Goal: Transaction & Acquisition: Purchase product/service

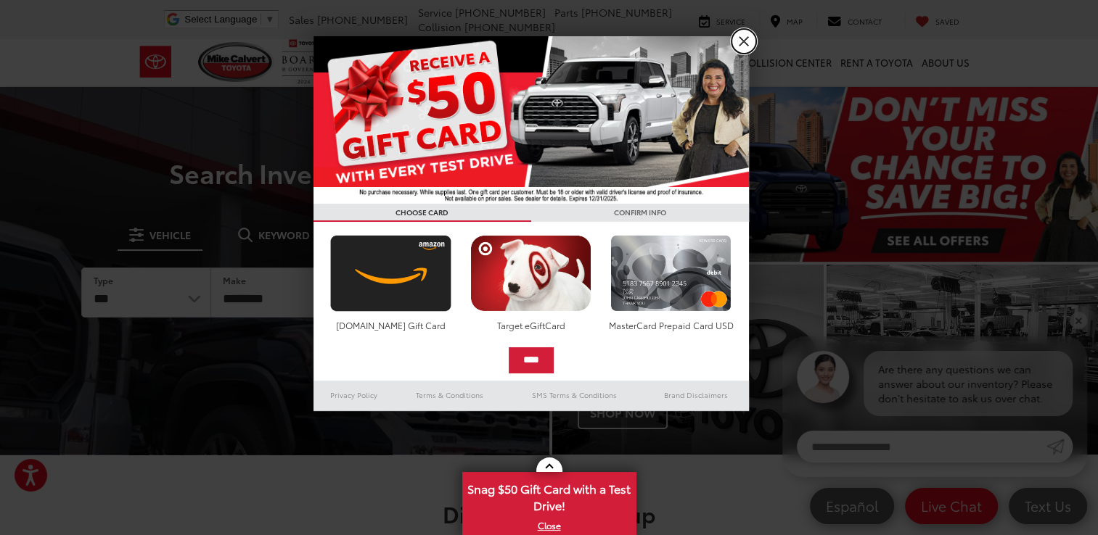
click at [743, 39] on link "X" at bounding box center [743, 41] width 25 height 25
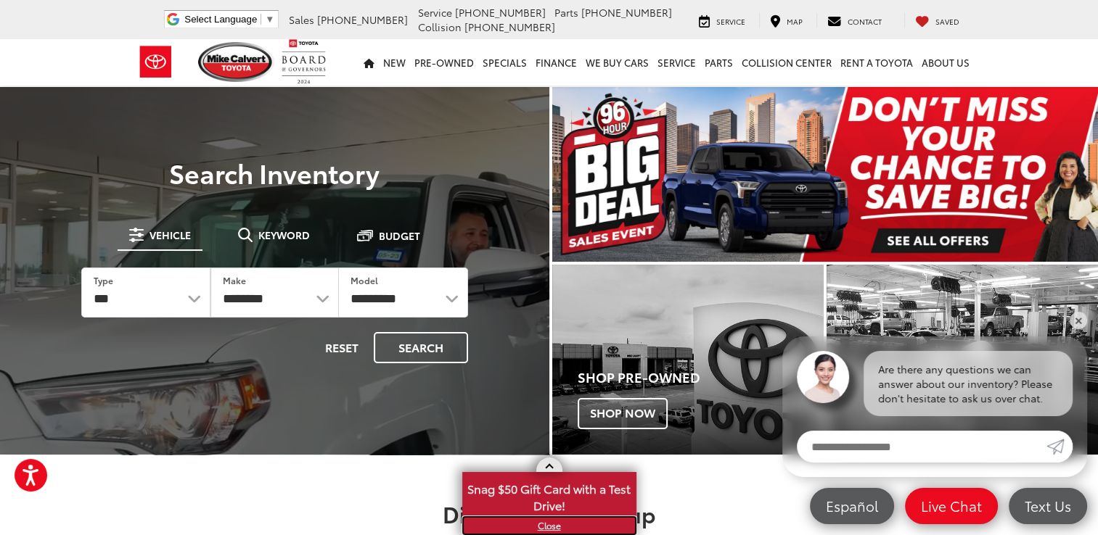
click at [548, 526] on link "X" at bounding box center [549, 526] width 171 height 16
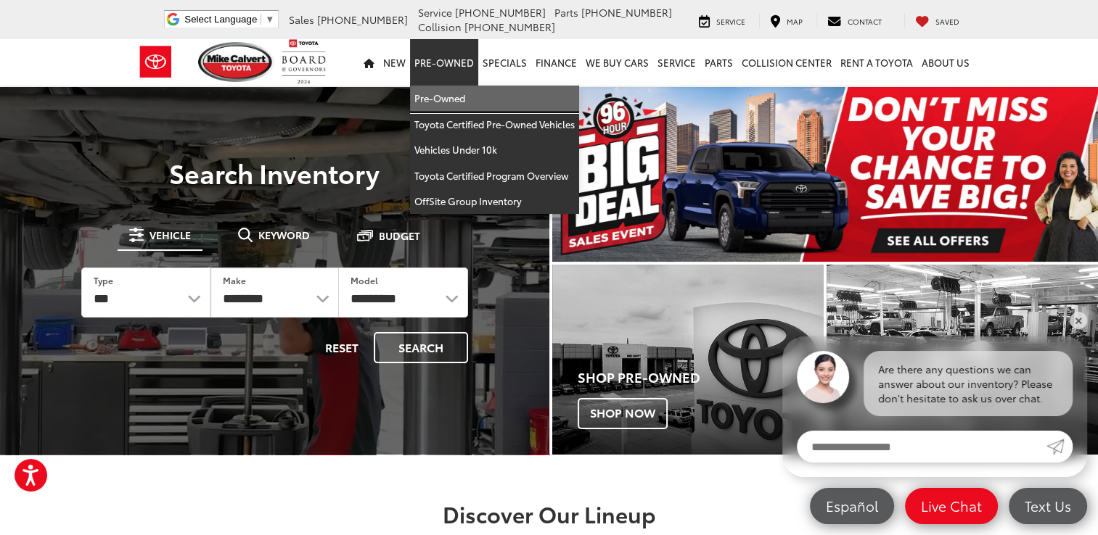
click at [448, 100] on link "Pre-Owned" at bounding box center [494, 99] width 169 height 26
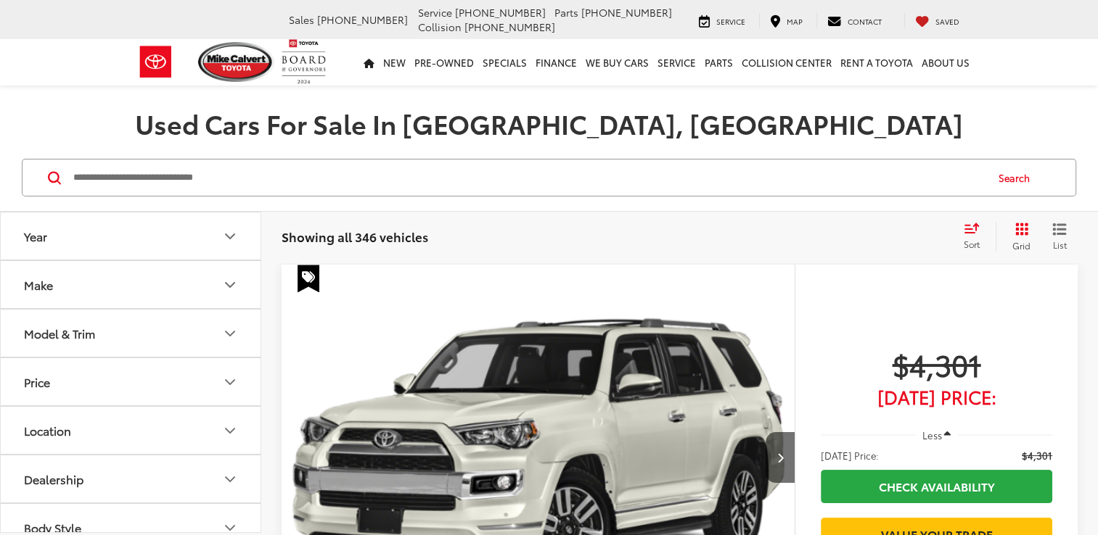
click at [91, 287] on button "Make" at bounding box center [131, 284] width 261 height 47
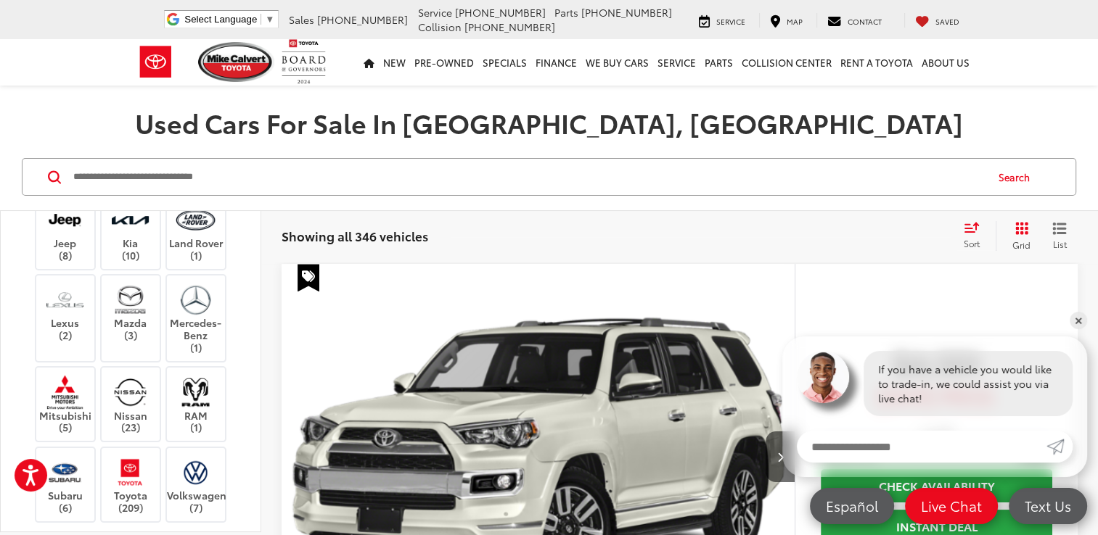
scroll to position [580, 0]
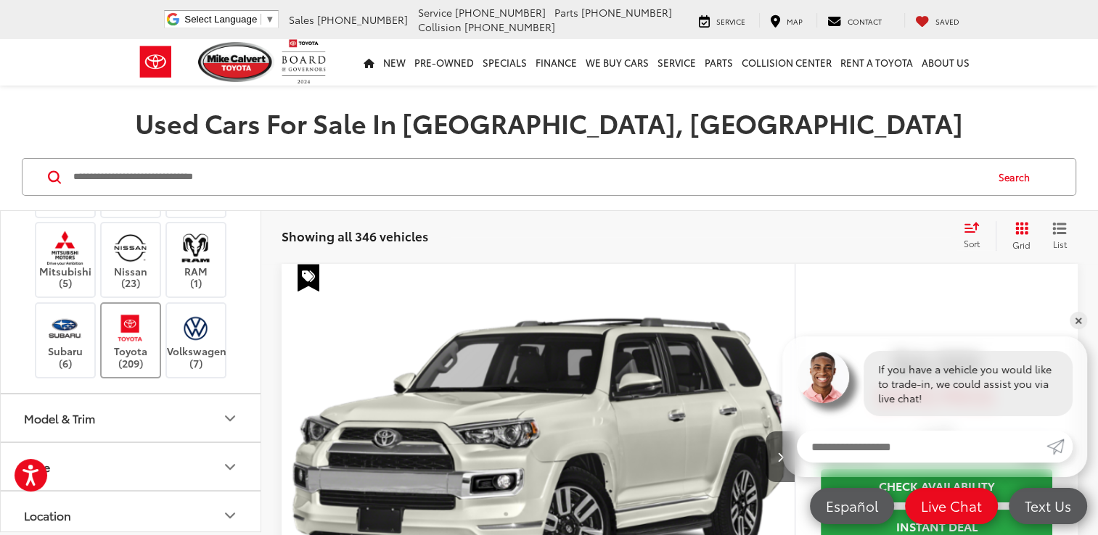
click at [133, 334] on img at bounding box center [130, 328] width 40 height 34
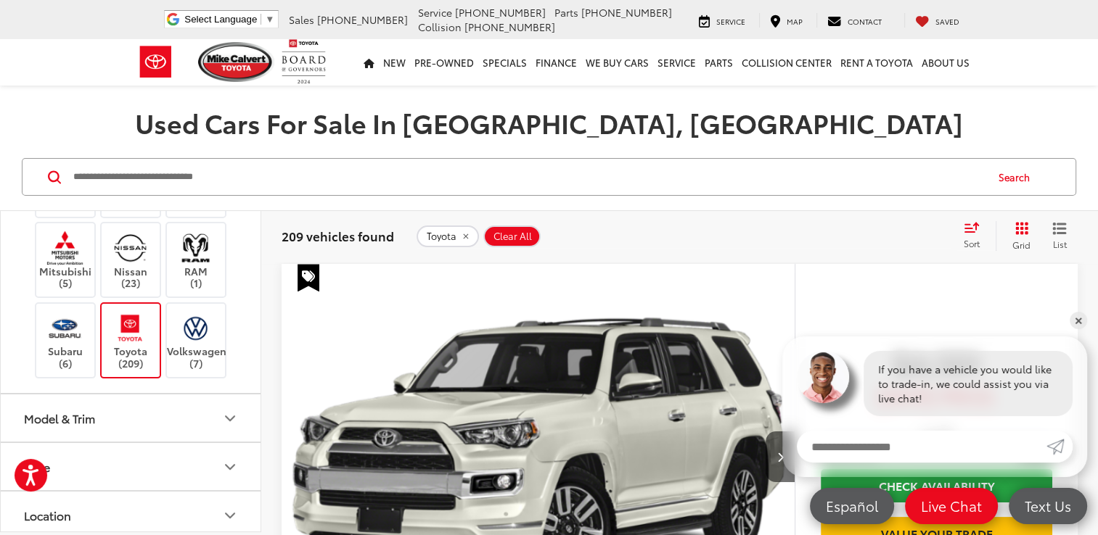
click at [75, 419] on div "Model & Trim" at bounding box center [59, 418] width 71 height 14
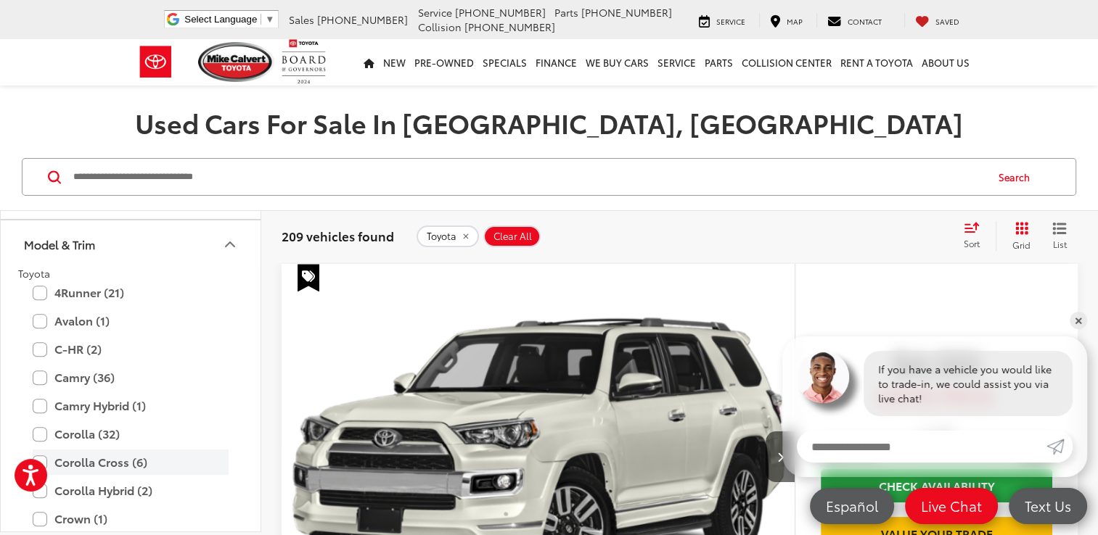
scroll to position [798, 0]
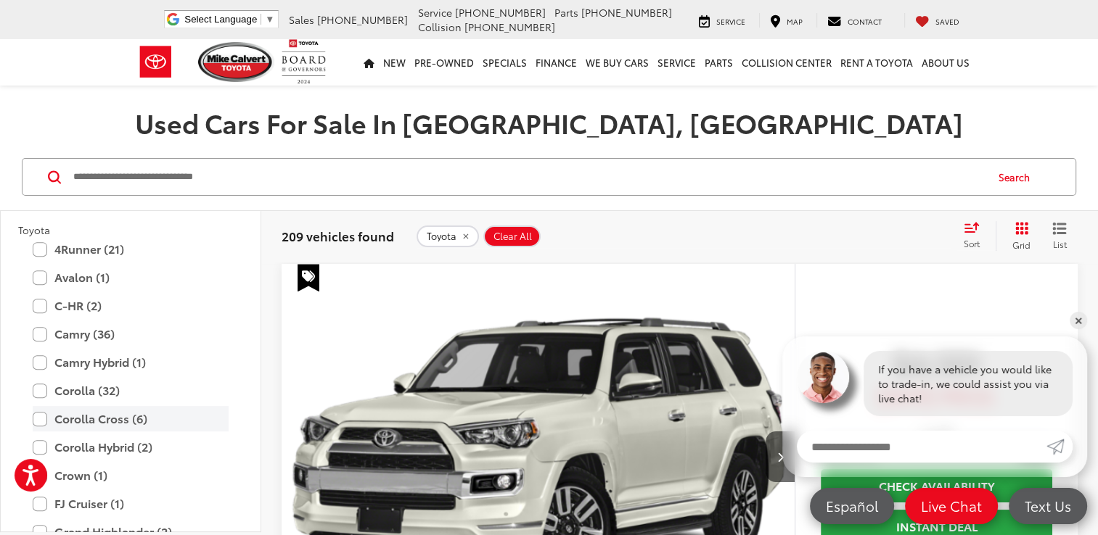
click at [38, 411] on label "Corolla Cross (6)" at bounding box center [131, 418] width 196 height 25
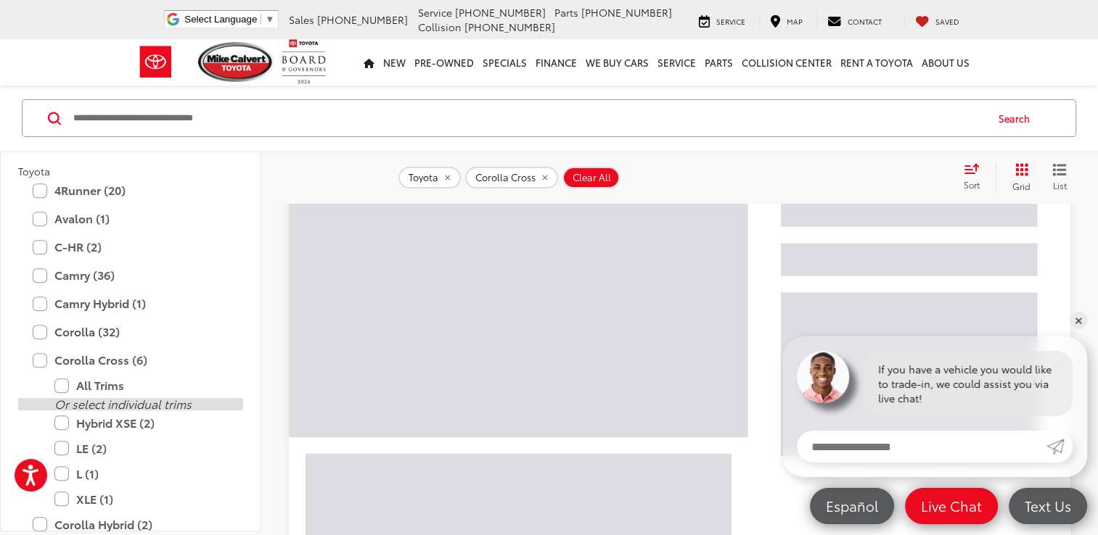
scroll to position [290, 0]
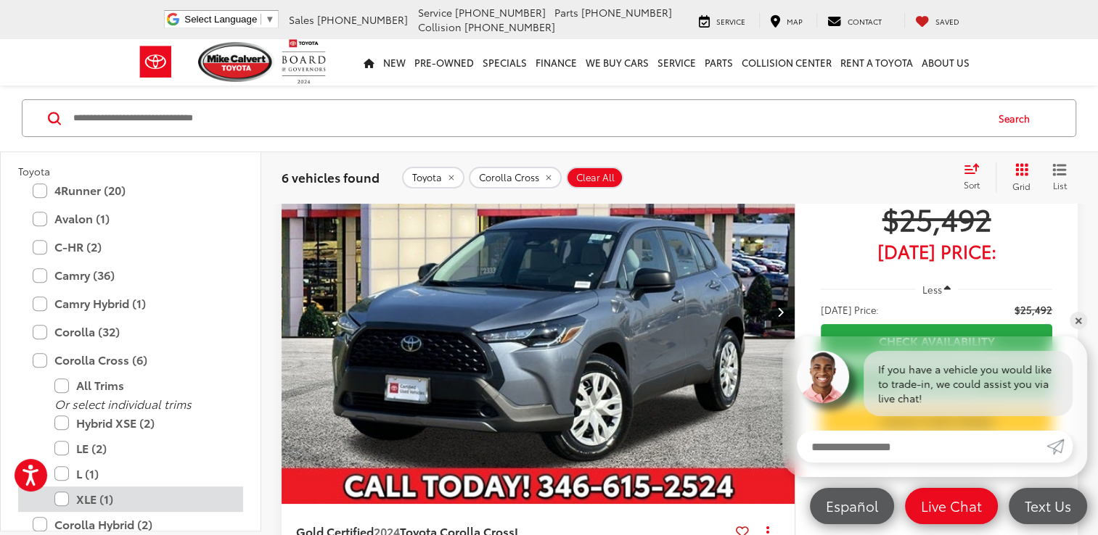
click at [64, 492] on label "XLE (1)" at bounding box center [141, 499] width 174 height 25
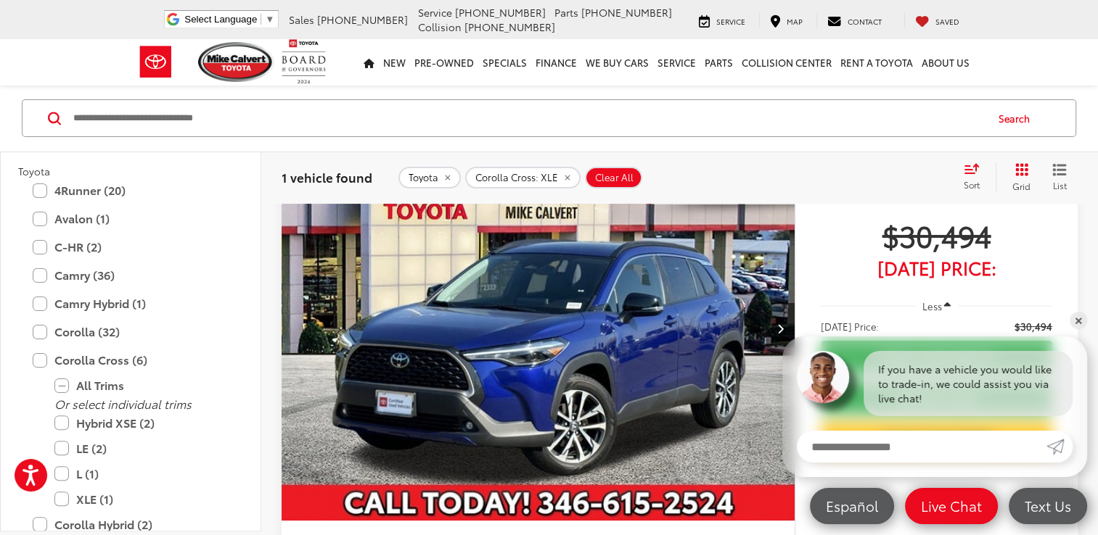
scroll to position [276, 0]
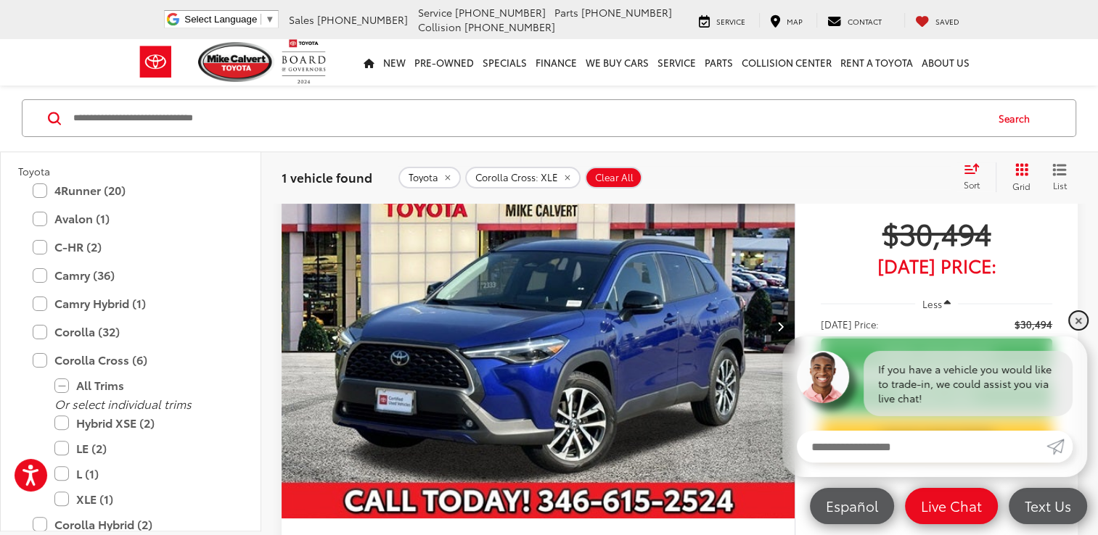
click at [1079, 321] on link "✕" at bounding box center [1077, 320] width 17 height 17
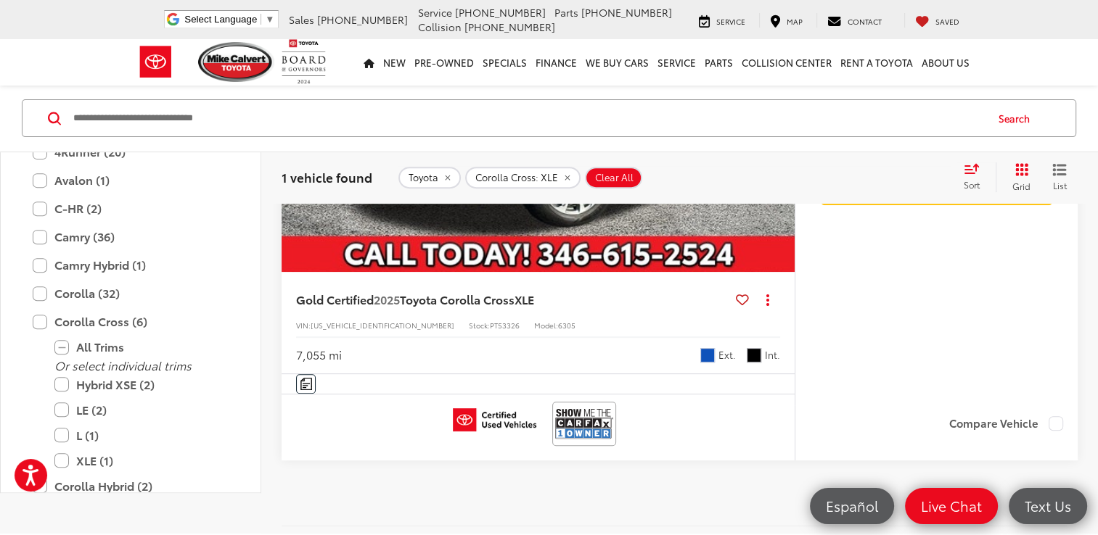
scroll to position [566, 0]
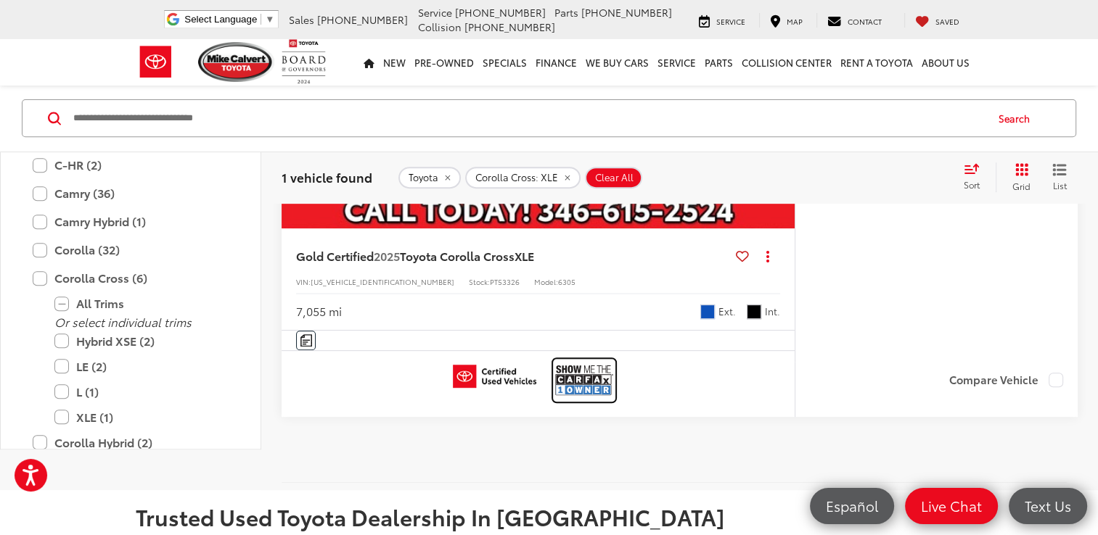
click at [577, 382] on img at bounding box center [584, 380] width 58 height 38
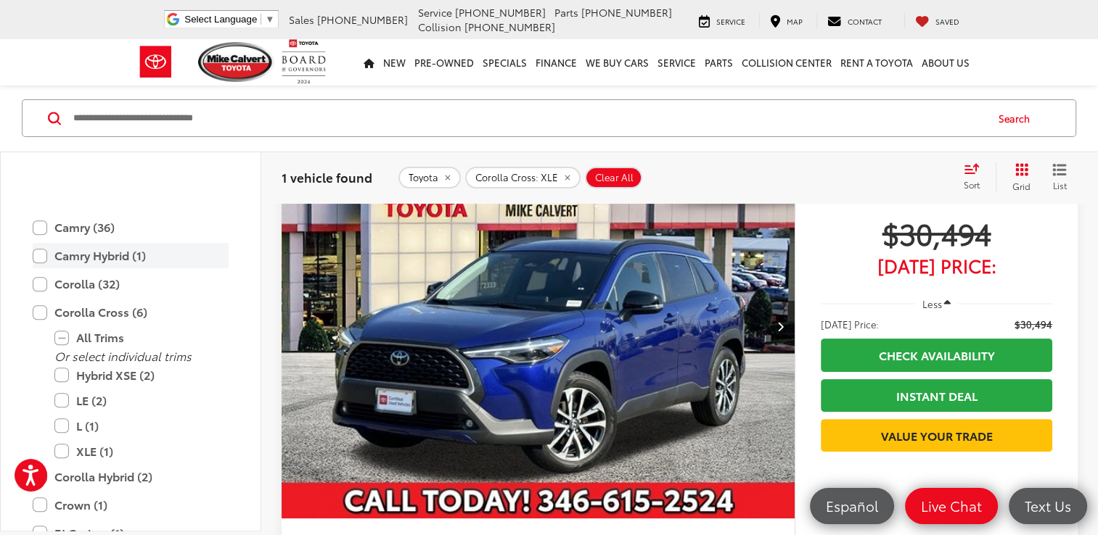
scroll to position [943, 0]
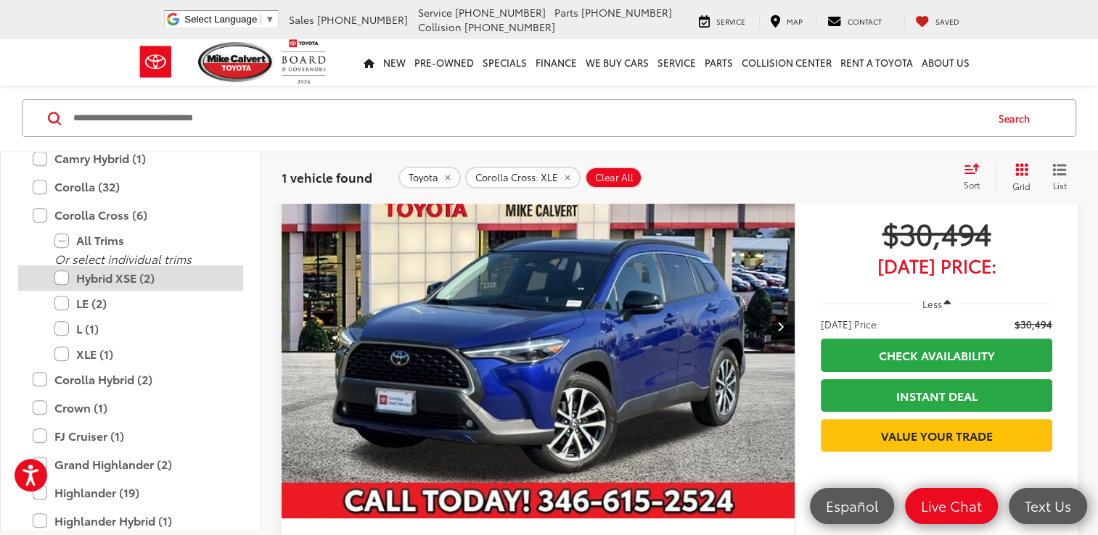
click at [62, 273] on label "Hybrid XSE (2)" at bounding box center [141, 278] width 174 height 25
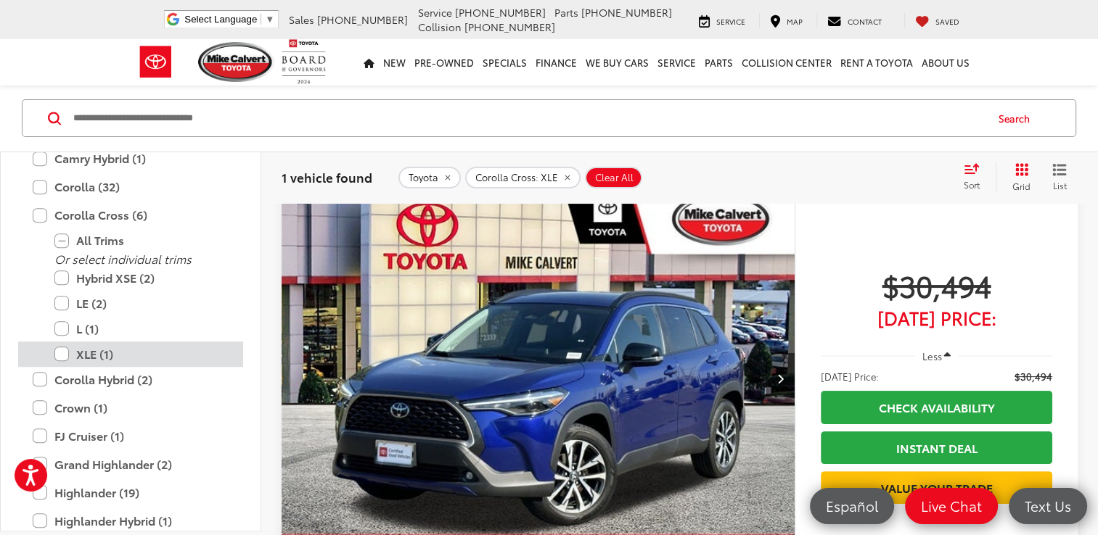
scroll to position [203, 0]
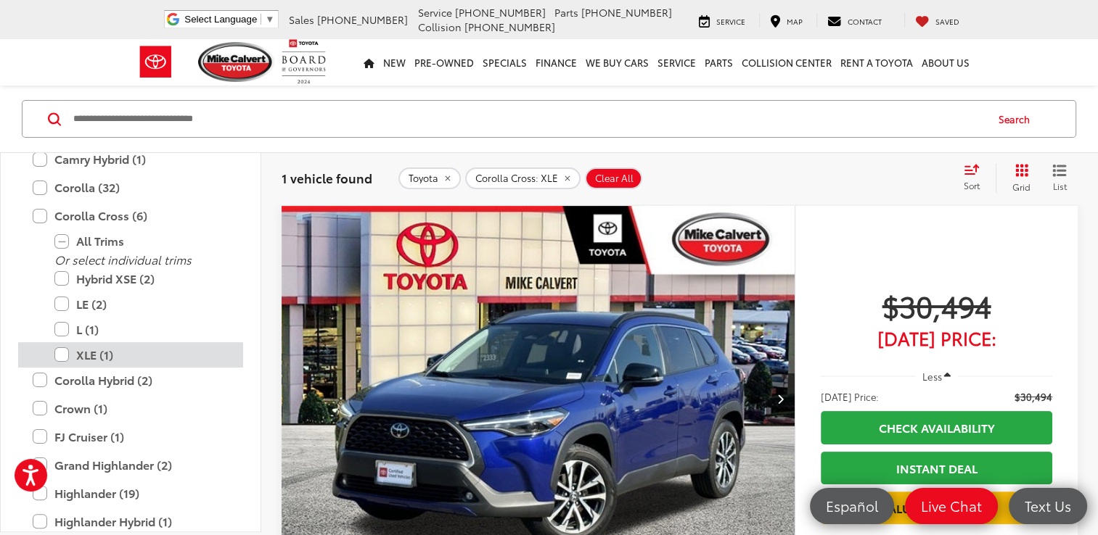
click at [64, 350] on label "XLE (1)" at bounding box center [141, 354] width 174 height 25
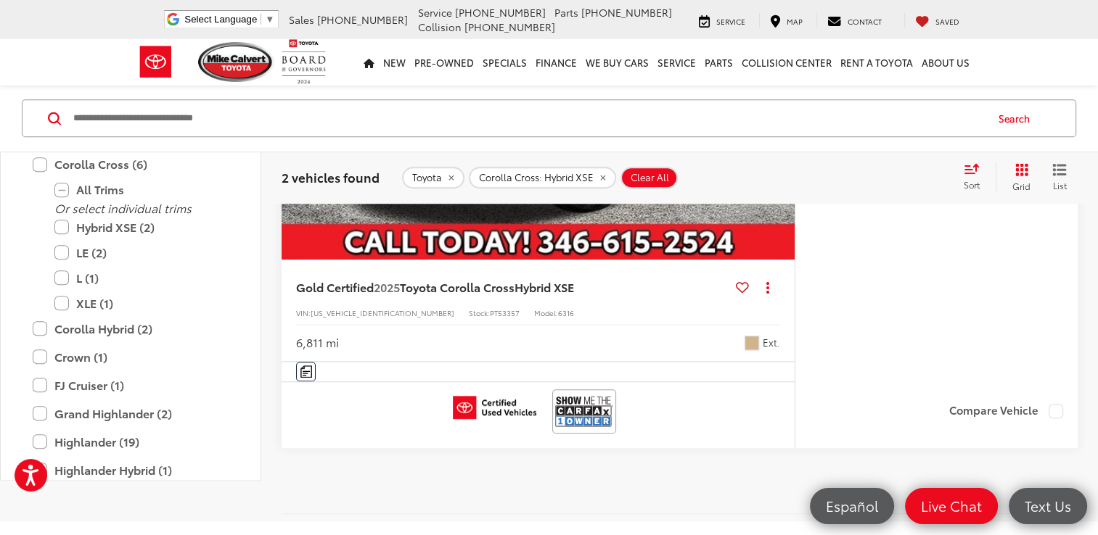
scroll to position [1161, 0]
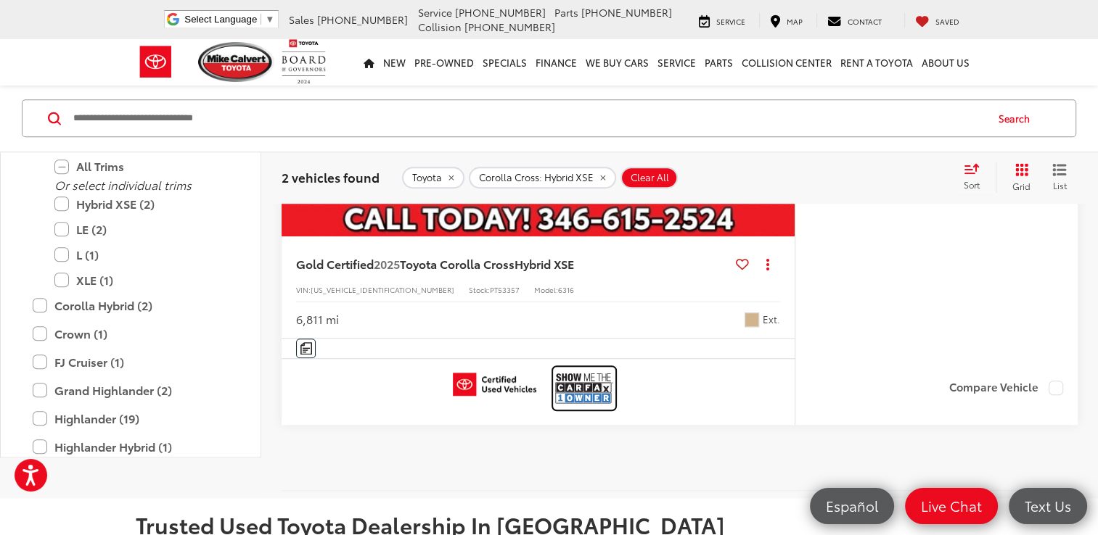
click at [579, 388] on img at bounding box center [584, 388] width 58 height 38
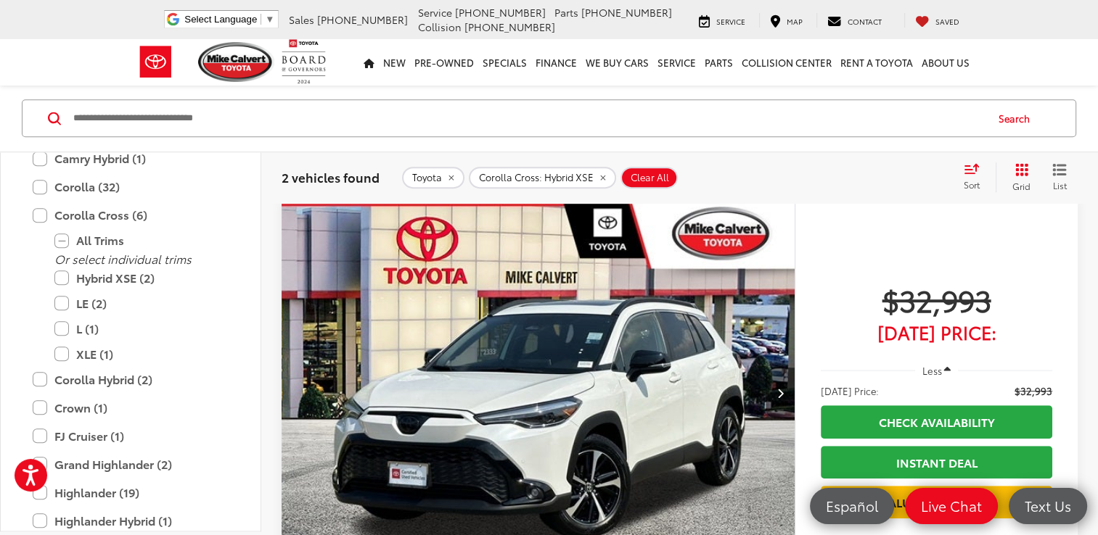
scroll to position [871, 0]
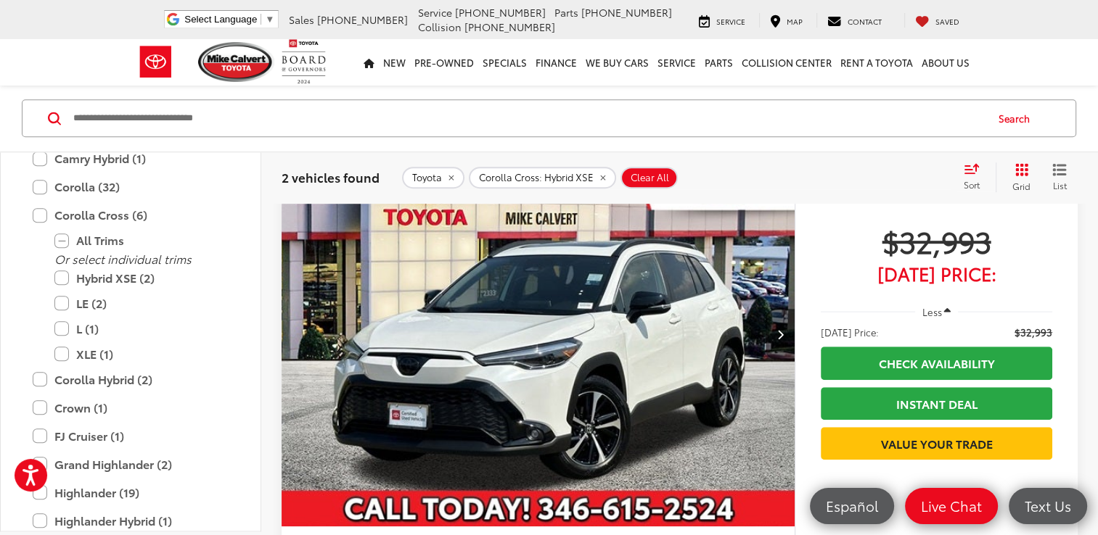
click at [527, 350] on img "2025 Toyota Corolla Cross Hybrid XSE 0" at bounding box center [538, 334] width 515 height 386
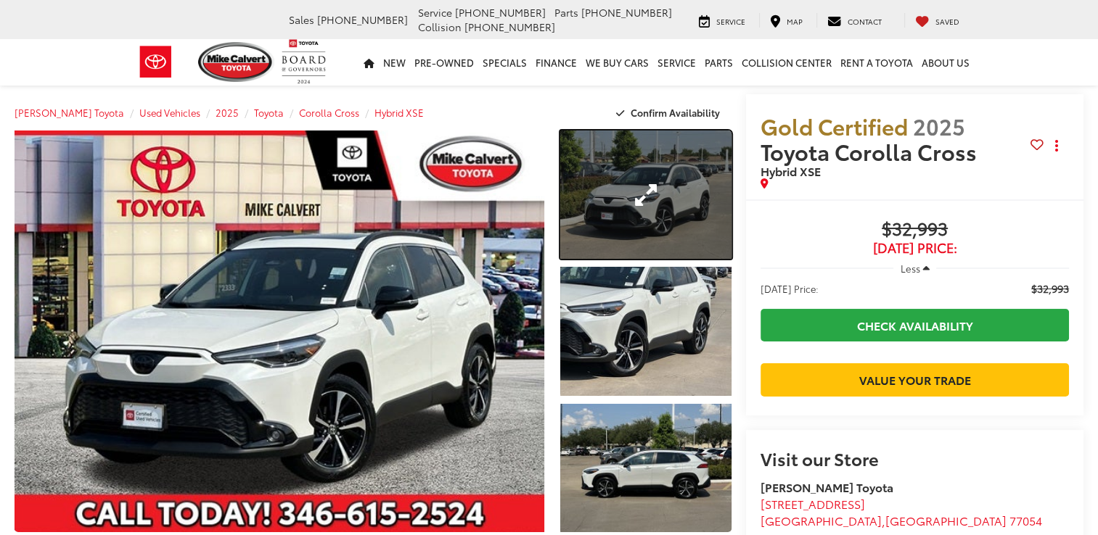
click at [643, 194] on link "Expand Photo 1" at bounding box center [645, 195] width 171 height 128
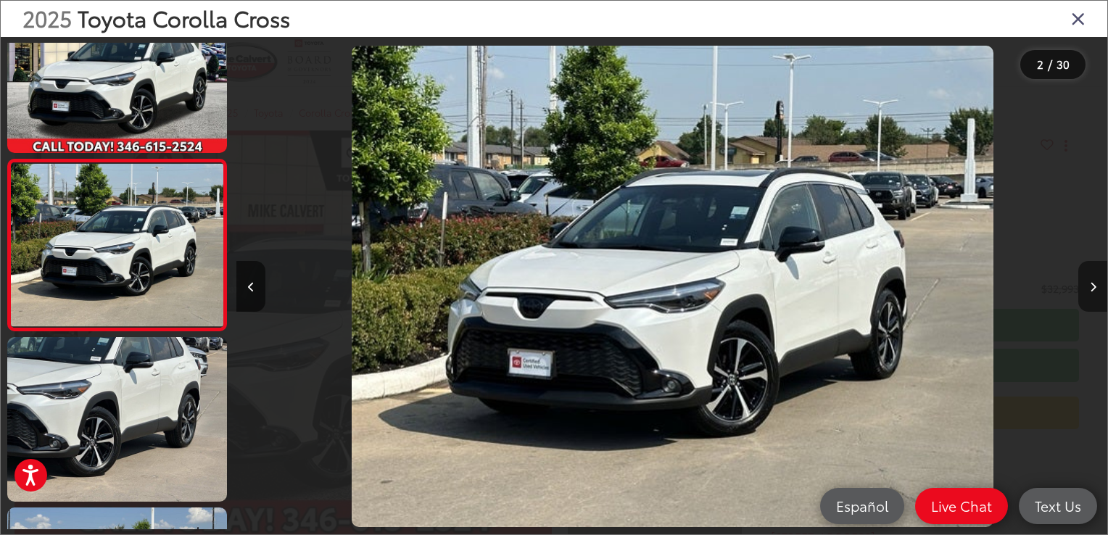
click at [1093, 285] on icon "Next image" at bounding box center [1093, 287] width 7 height 10
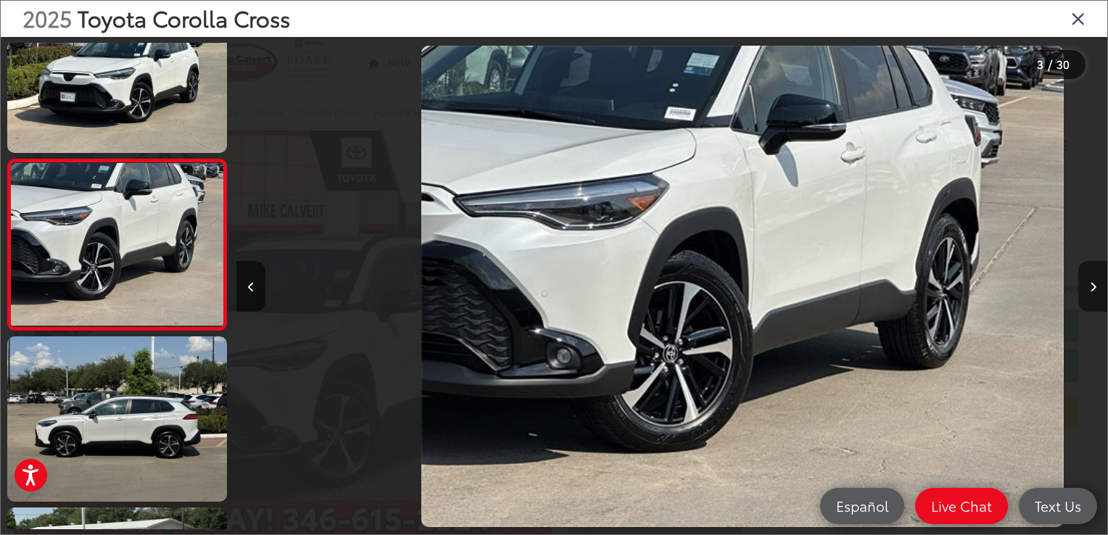
scroll to position [0, 1743]
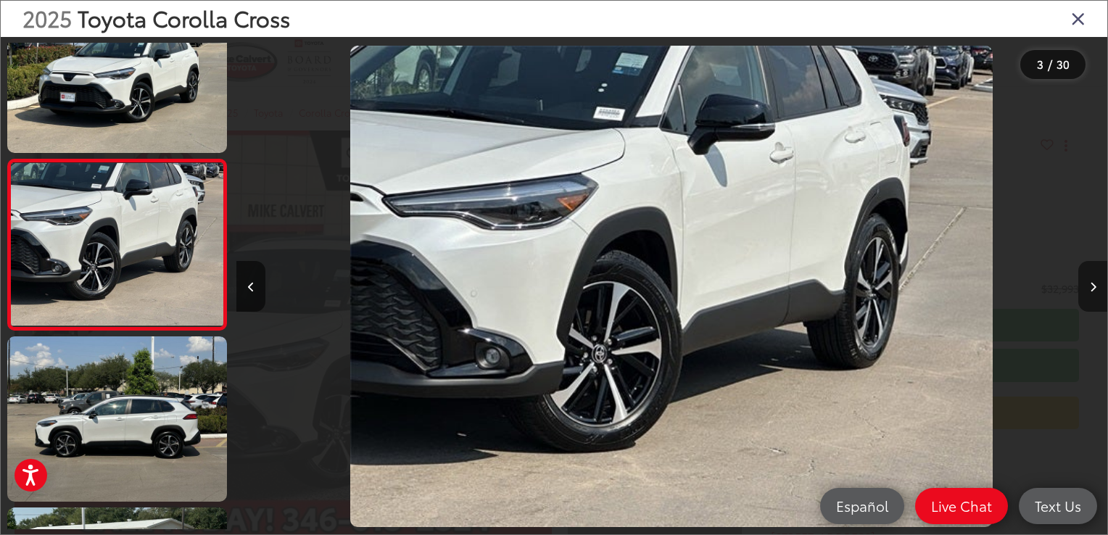
click at [1093, 285] on icon "Next image" at bounding box center [1093, 287] width 7 height 10
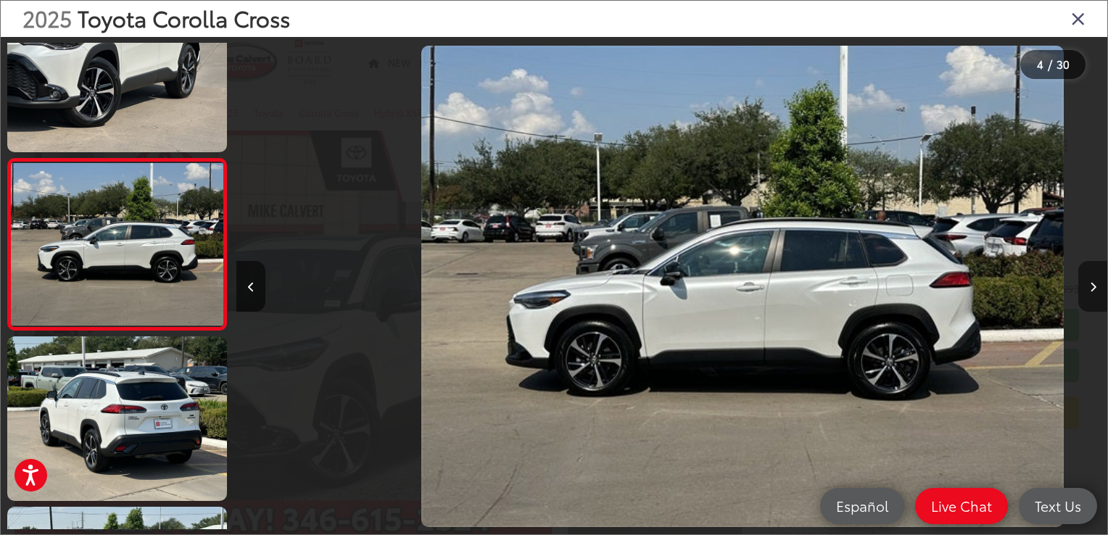
scroll to position [0, 2614]
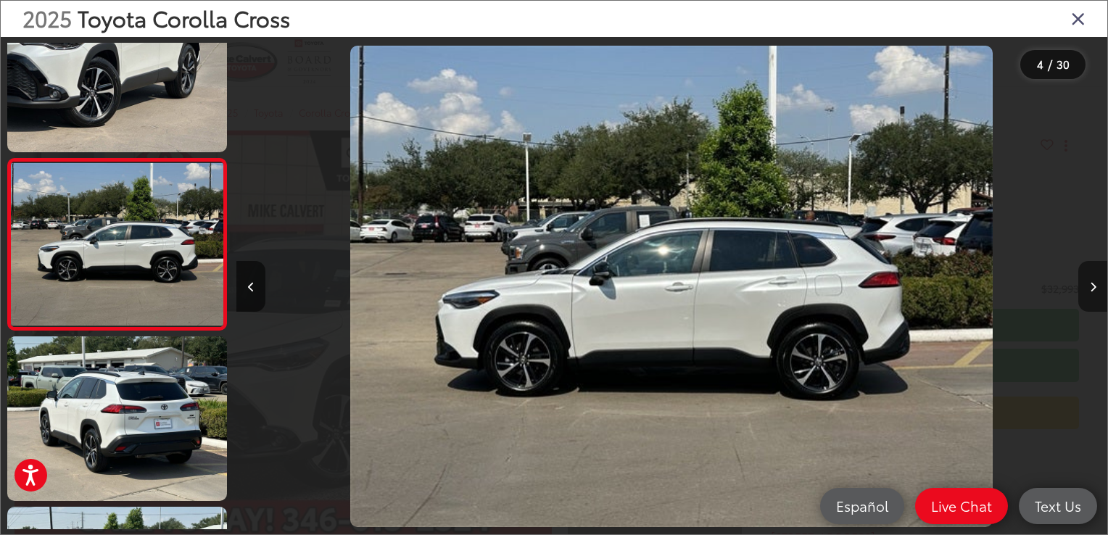
click at [1093, 285] on icon "Next image" at bounding box center [1093, 287] width 7 height 10
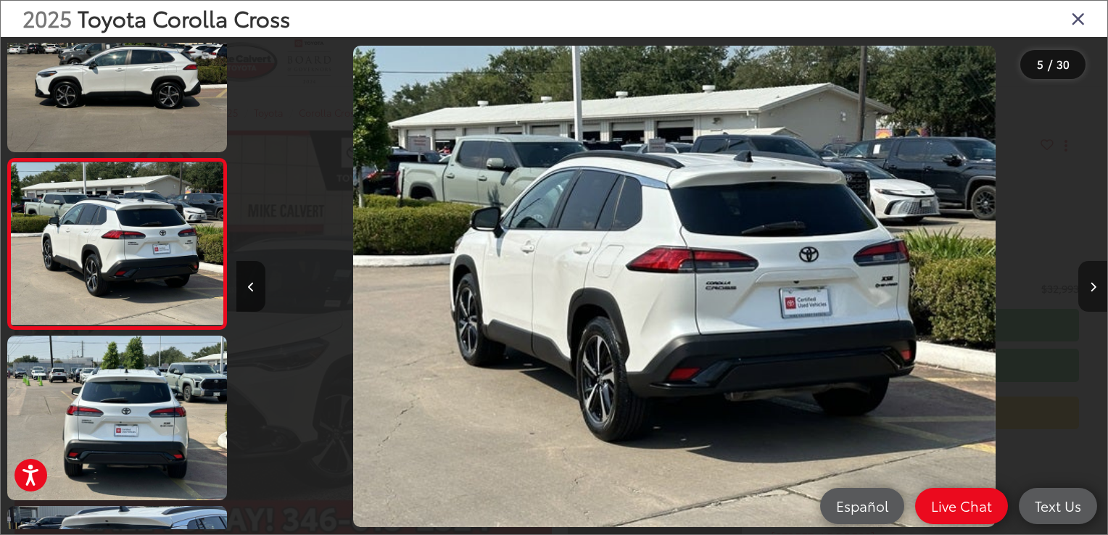
scroll to position [0, 3485]
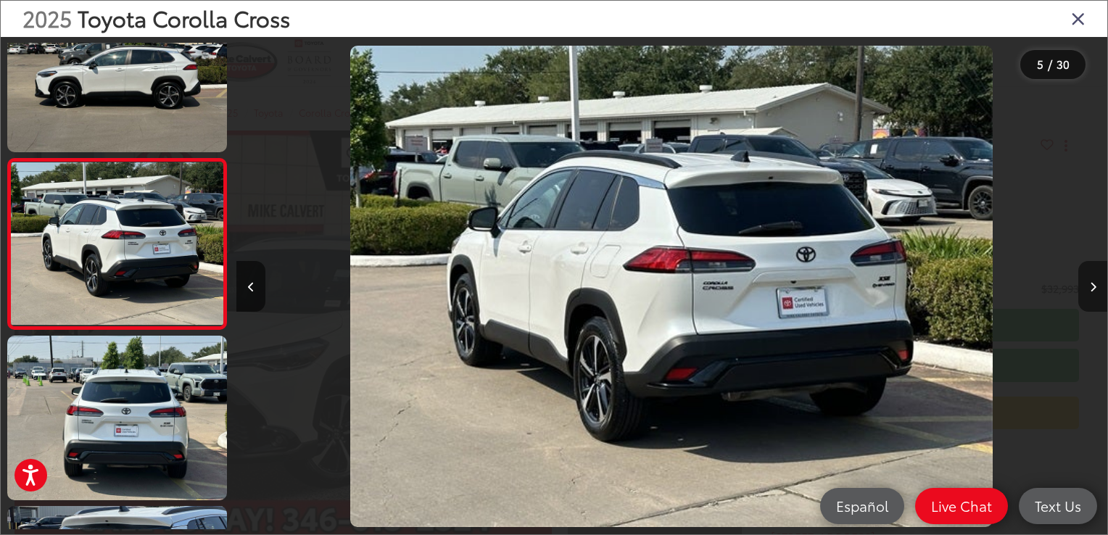
click at [1093, 285] on icon "Next image" at bounding box center [1093, 287] width 7 height 10
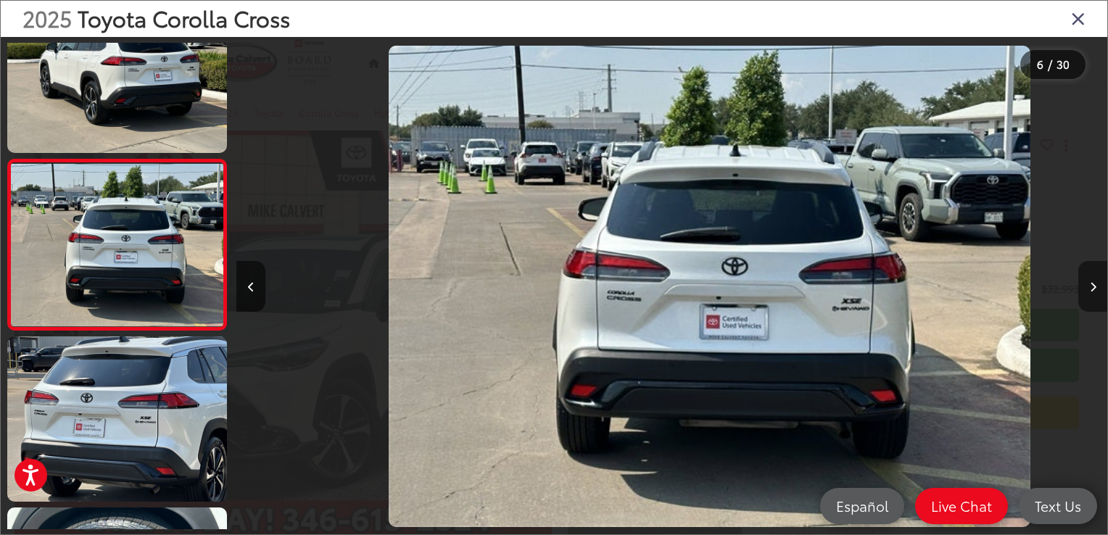
scroll to position [0, 4356]
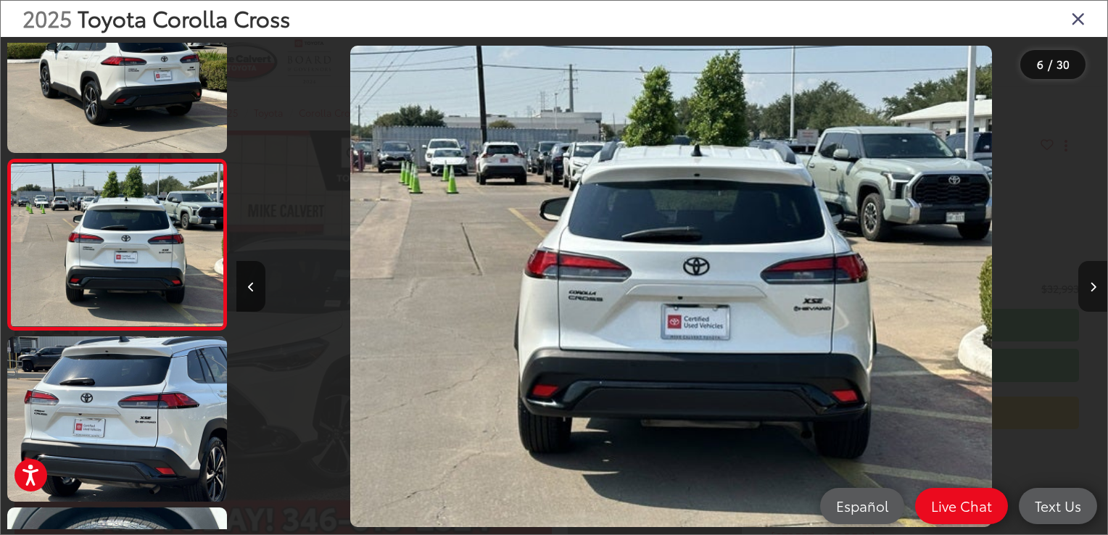
click at [1093, 285] on icon "Next image" at bounding box center [1093, 287] width 7 height 10
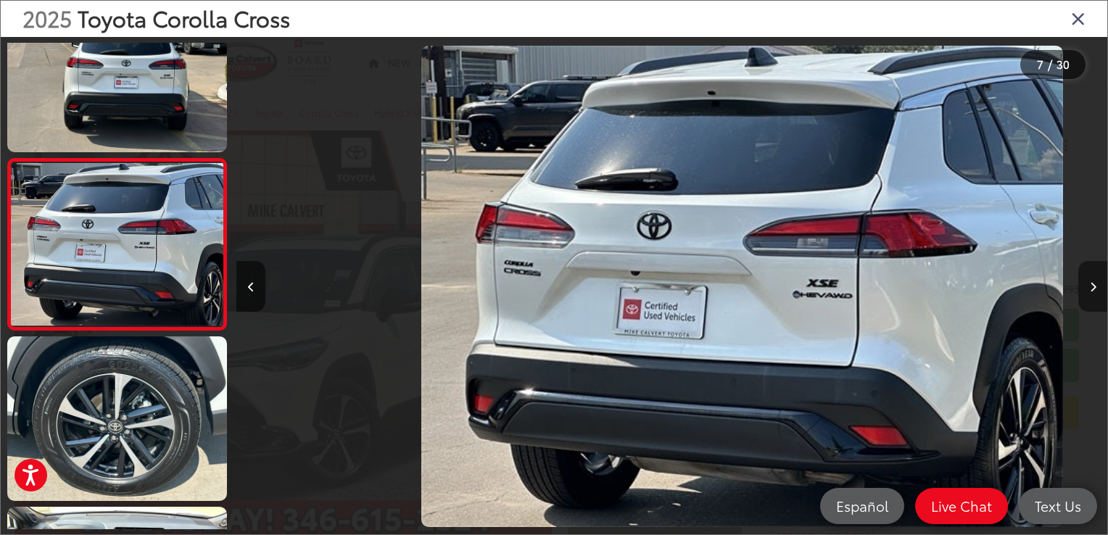
scroll to position [0, 5228]
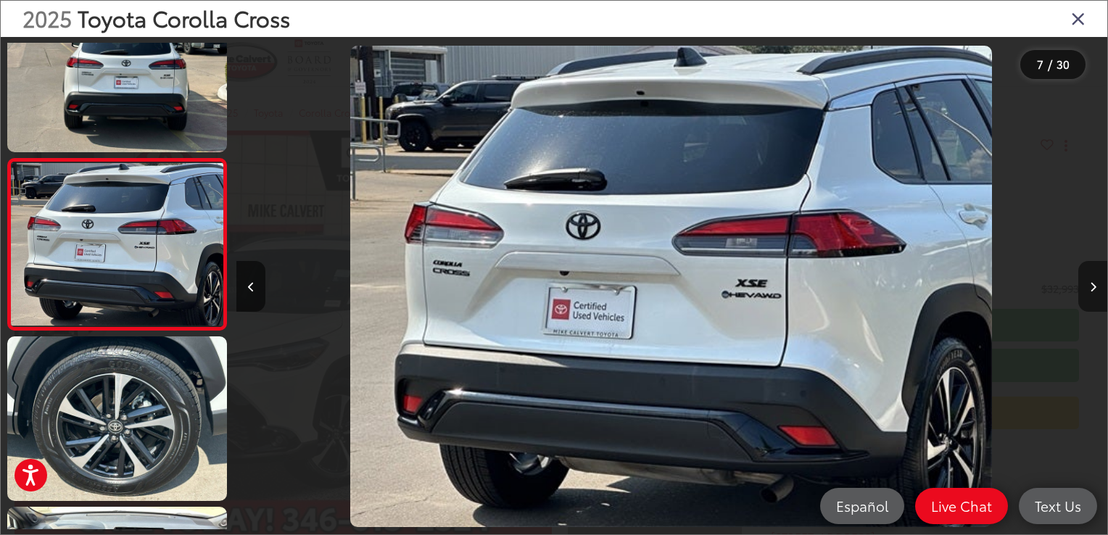
click at [1093, 285] on icon "Next image" at bounding box center [1093, 287] width 7 height 10
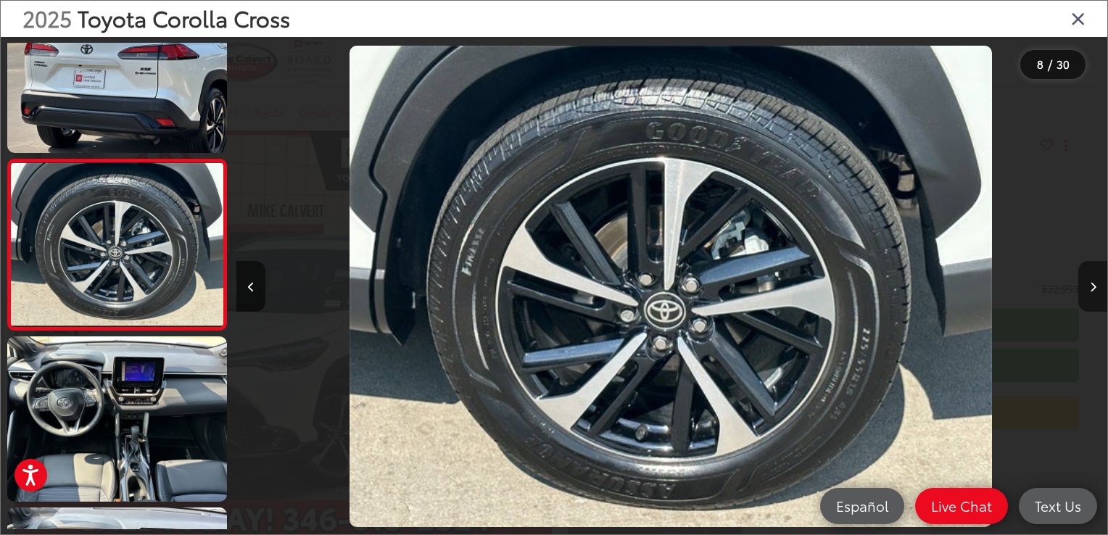
scroll to position [0, 0]
click at [1093, 285] on icon "Next image" at bounding box center [1093, 287] width 7 height 10
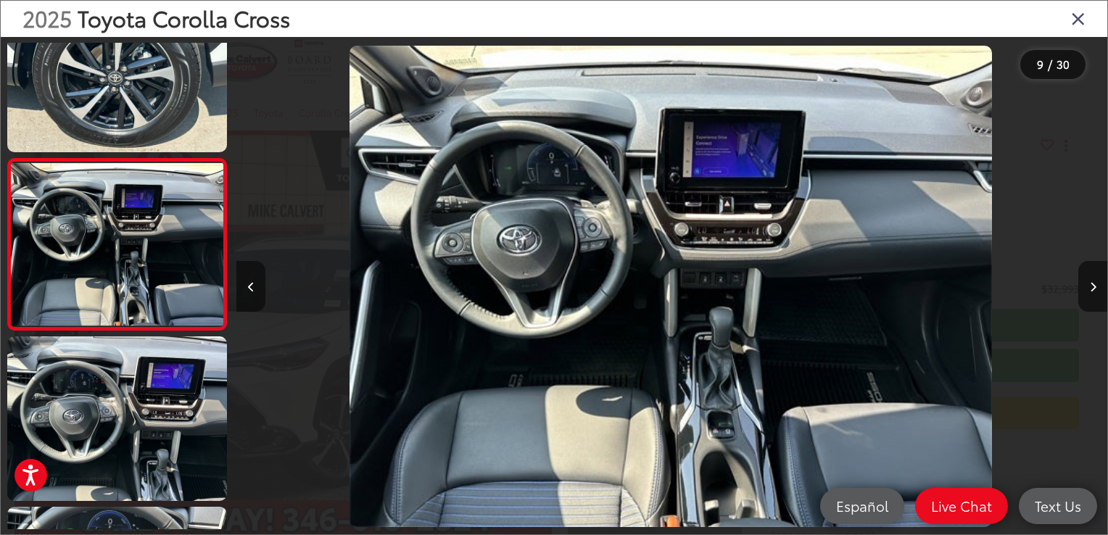
click at [248, 284] on icon "Previous image" at bounding box center [251, 287] width 7 height 10
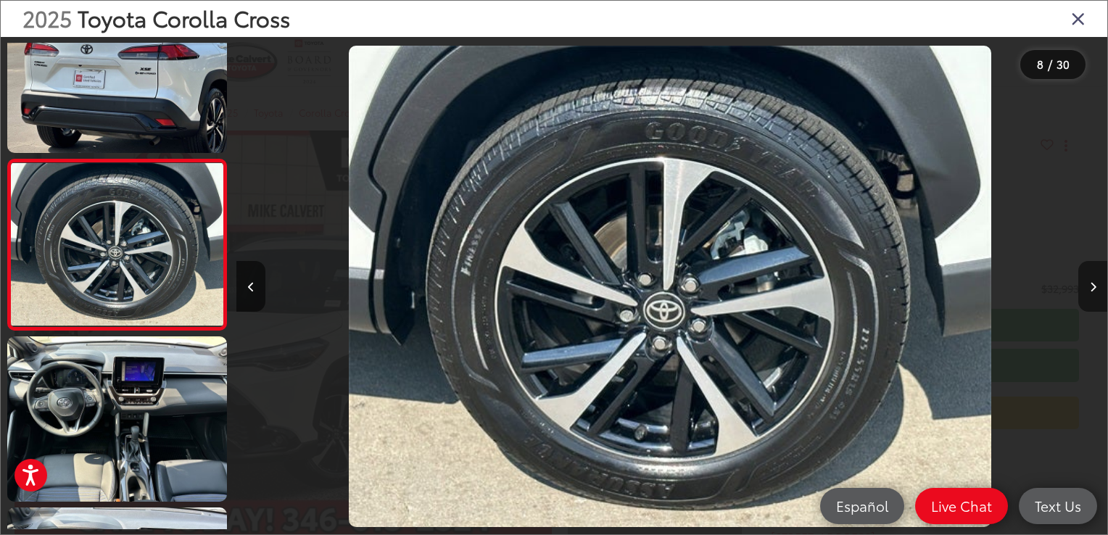
click at [1093, 287] on icon "Next image" at bounding box center [1093, 287] width 7 height 10
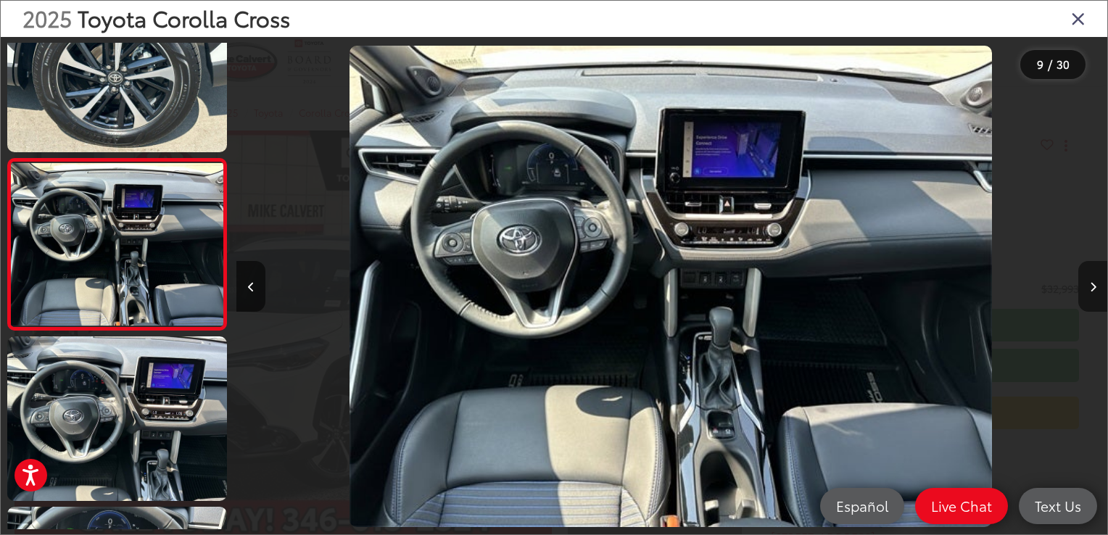
click at [1093, 287] on icon "Next image" at bounding box center [1093, 287] width 7 height 10
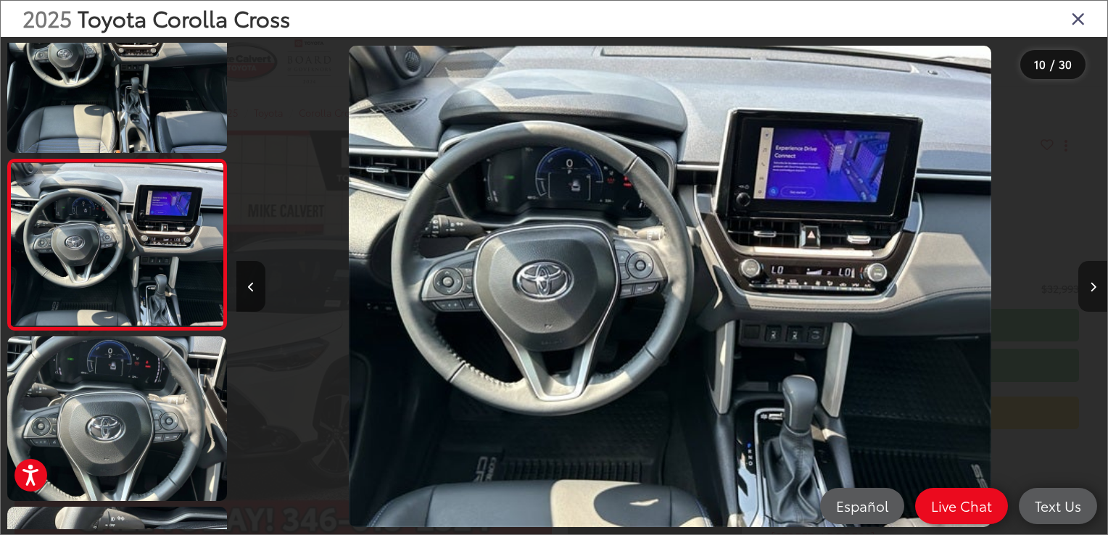
click at [1093, 287] on icon "Next image" at bounding box center [1093, 287] width 7 height 10
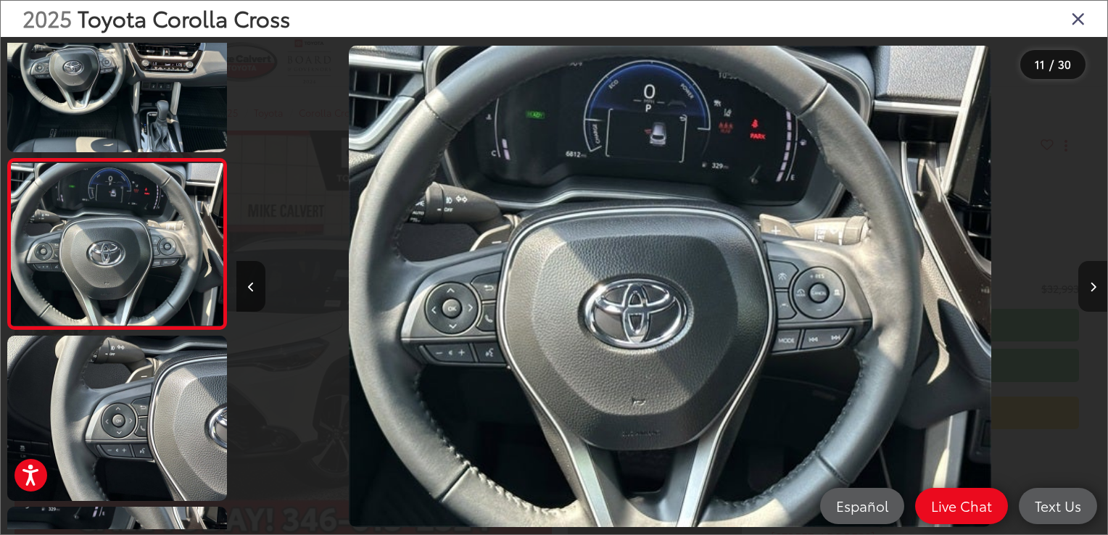
click at [1093, 287] on icon "Next image" at bounding box center [1093, 287] width 7 height 10
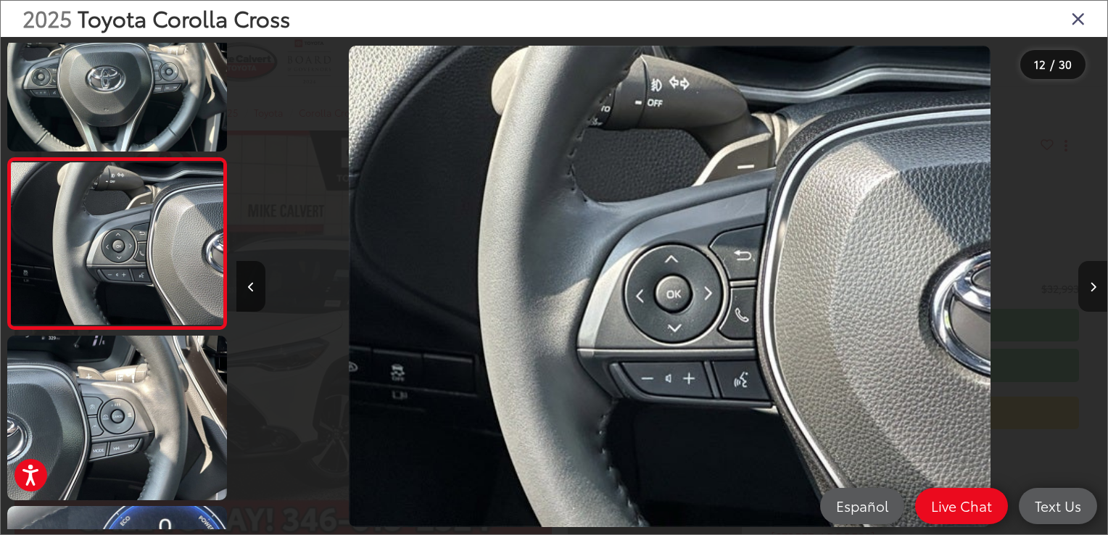
click at [1093, 287] on icon "Next image" at bounding box center [1093, 287] width 7 height 10
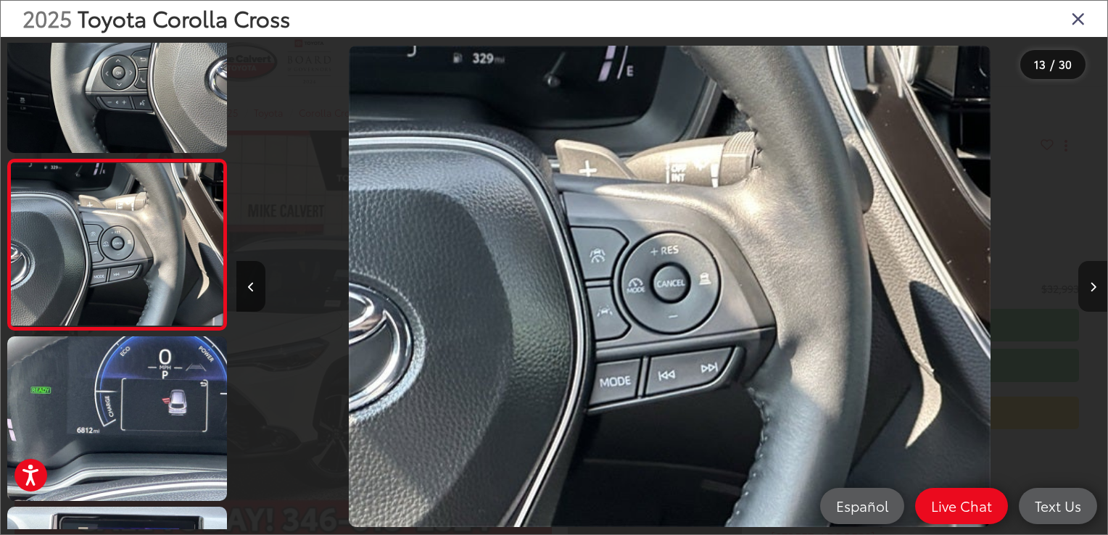
click at [1093, 287] on icon "Next image" at bounding box center [1093, 287] width 7 height 10
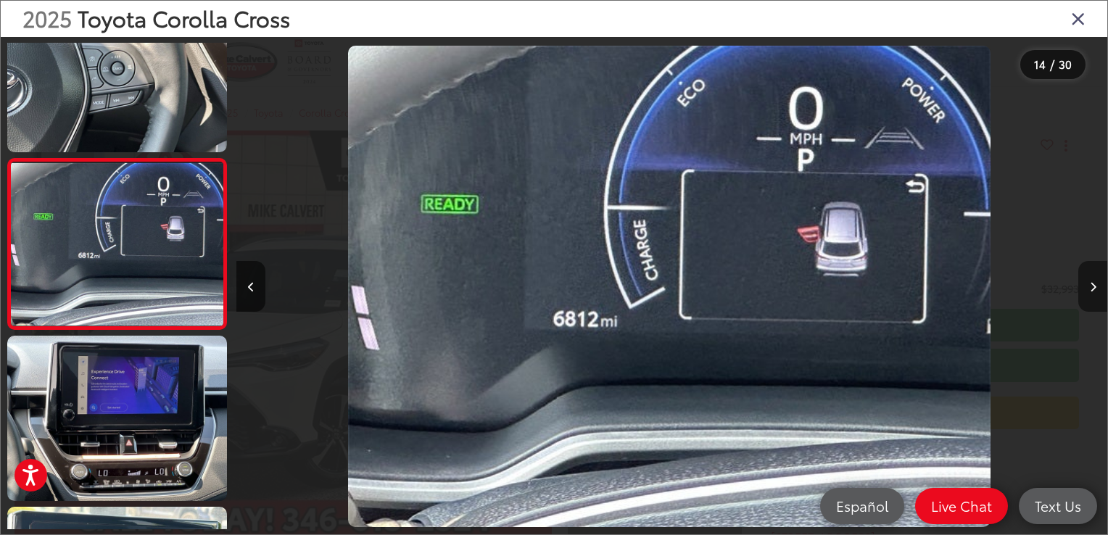
click at [1093, 287] on icon "Next image" at bounding box center [1093, 287] width 7 height 10
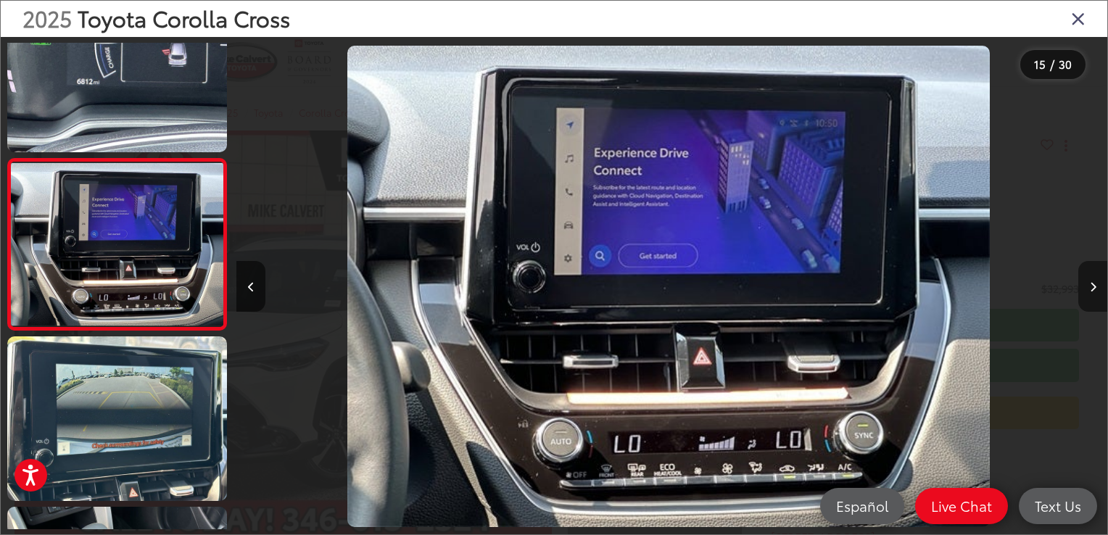
click at [1091, 286] on icon "Next image" at bounding box center [1093, 287] width 7 height 10
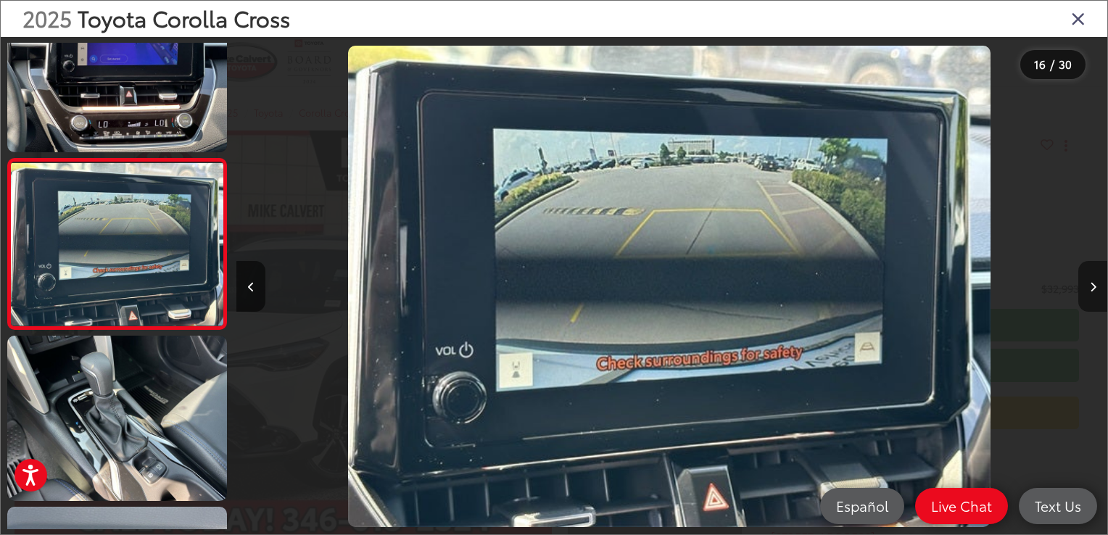
click at [1094, 287] on icon "Next image" at bounding box center [1093, 287] width 7 height 10
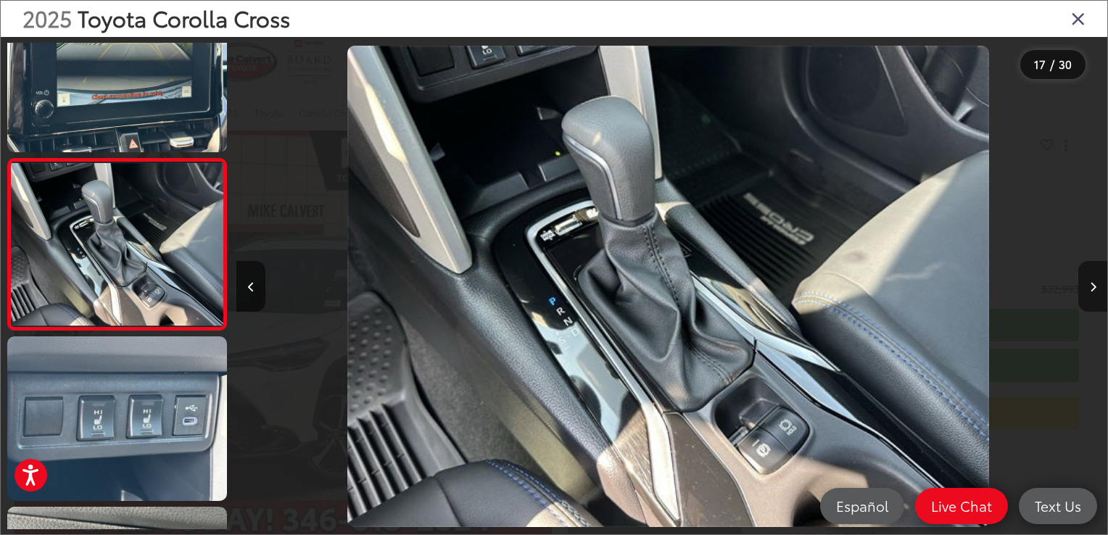
click at [1094, 287] on icon "Next image" at bounding box center [1093, 287] width 7 height 10
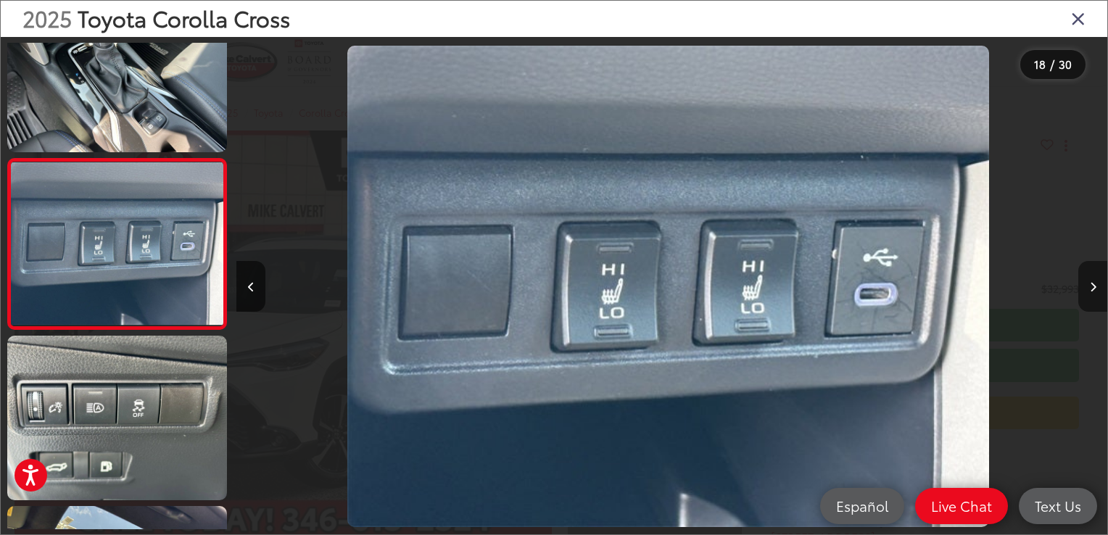
click at [1094, 287] on icon "Next image" at bounding box center [1093, 287] width 7 height 10
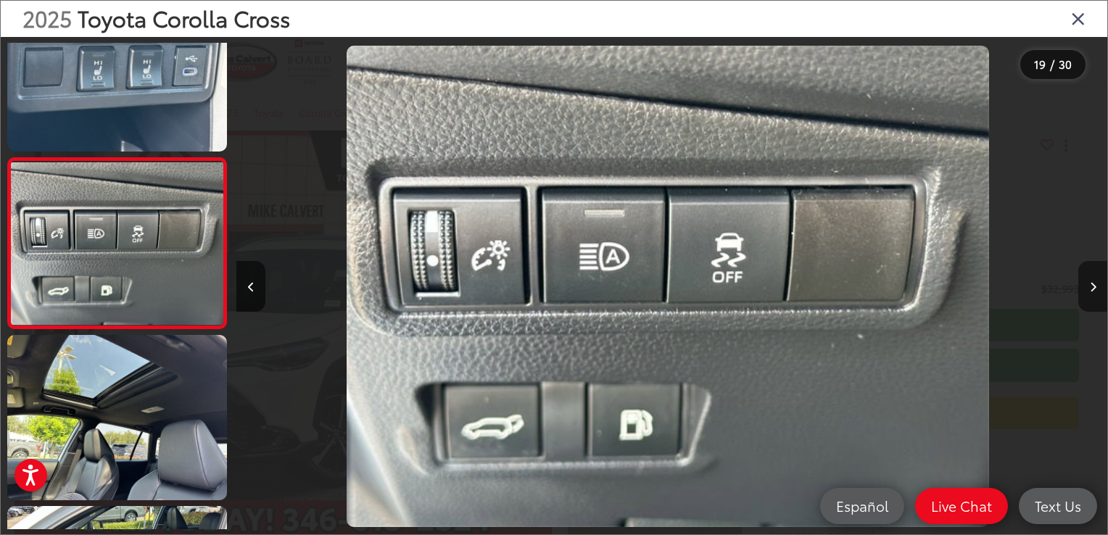
click at [1093, 287] on icon "Next image" at bounding box center [1093, 287] width 7 height 10
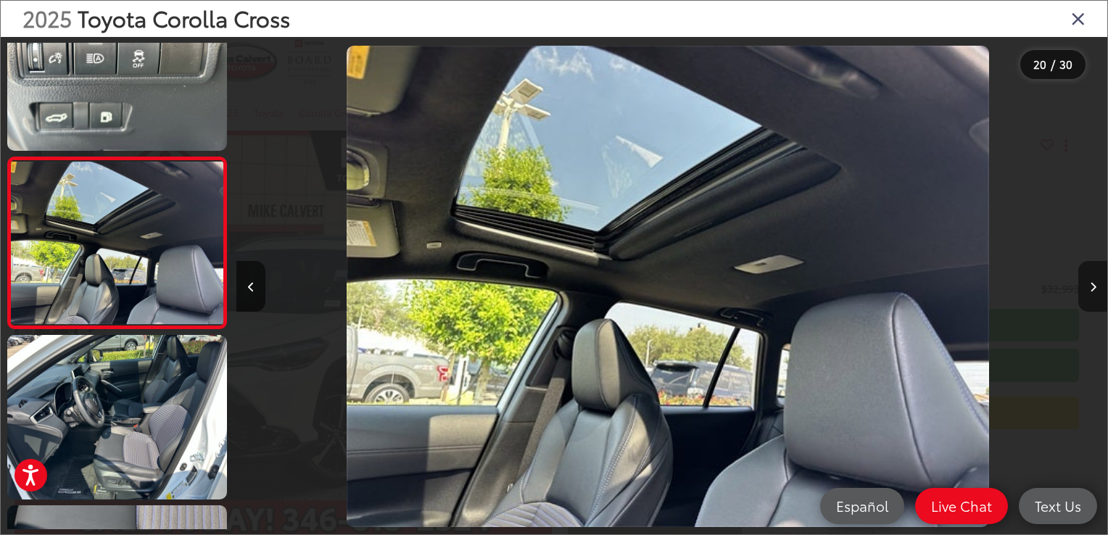
click at [1093, 287] on icon "Next image" at bounding box center [1093, 287] width 7 height 10
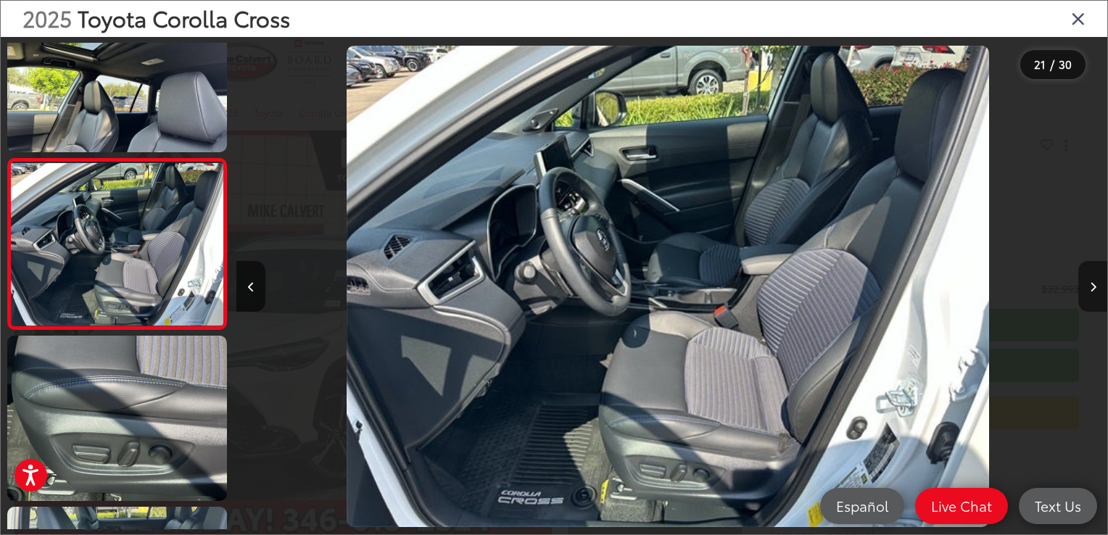
click at [1093, 287] on icon "Next image" at bounding box center [1093, 287] width 7 height 10
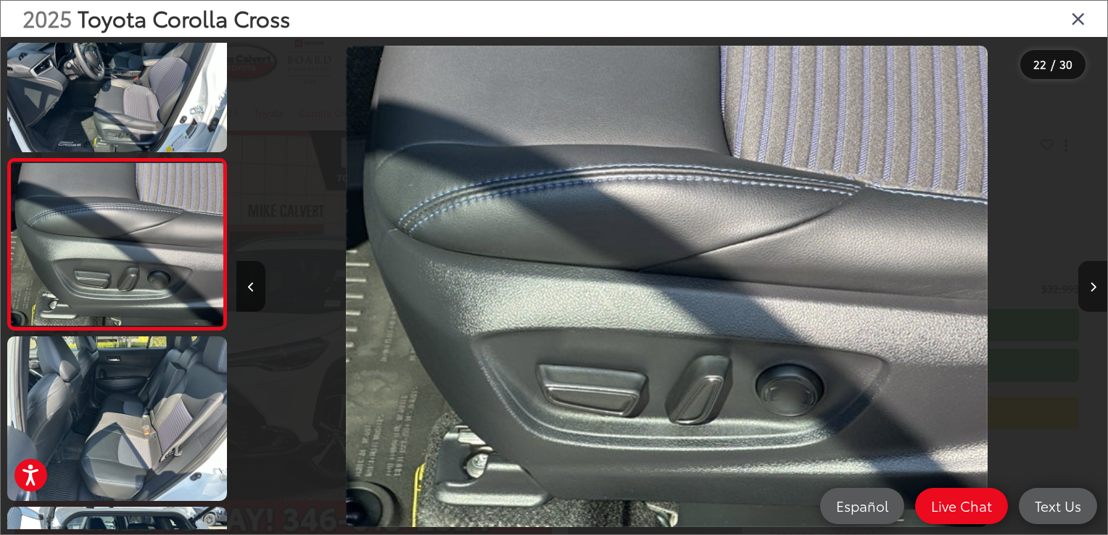
click at [1093, 287] on icon "Next image" at bounding box center [1093, 287] width 7 height 10
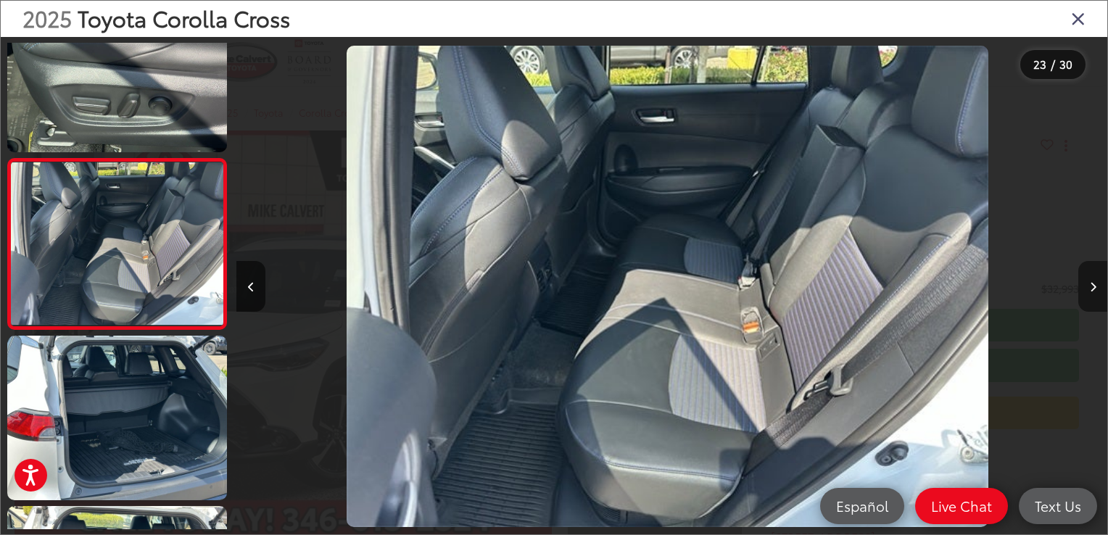
click at [1093, 287] on icon "Next image" at bounding box center [1093, 287] width 7 height 10
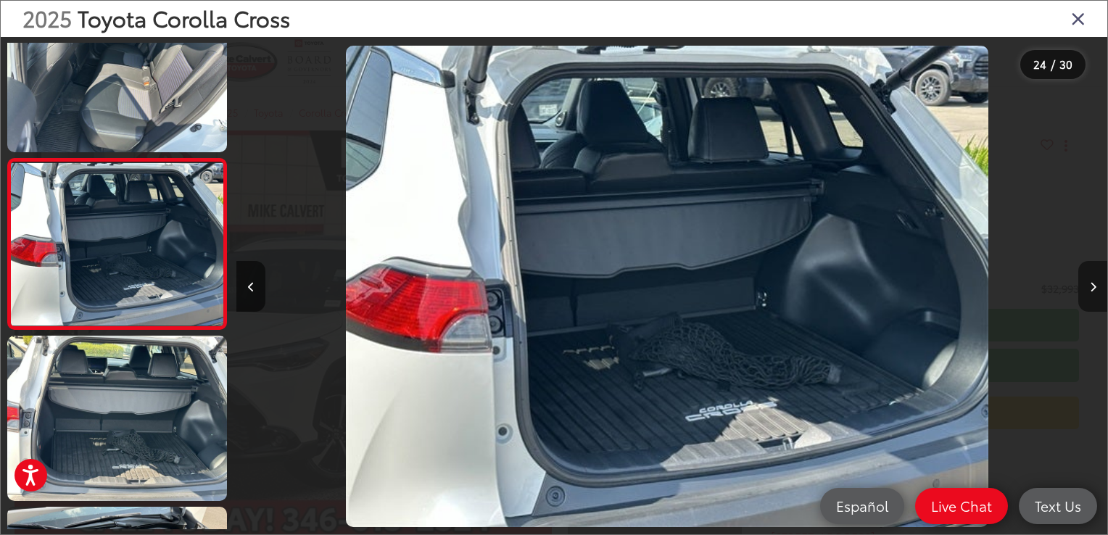
click at [1093, 287] on icon "Next image" at bounding box center [1093, 287] width 7 height 10
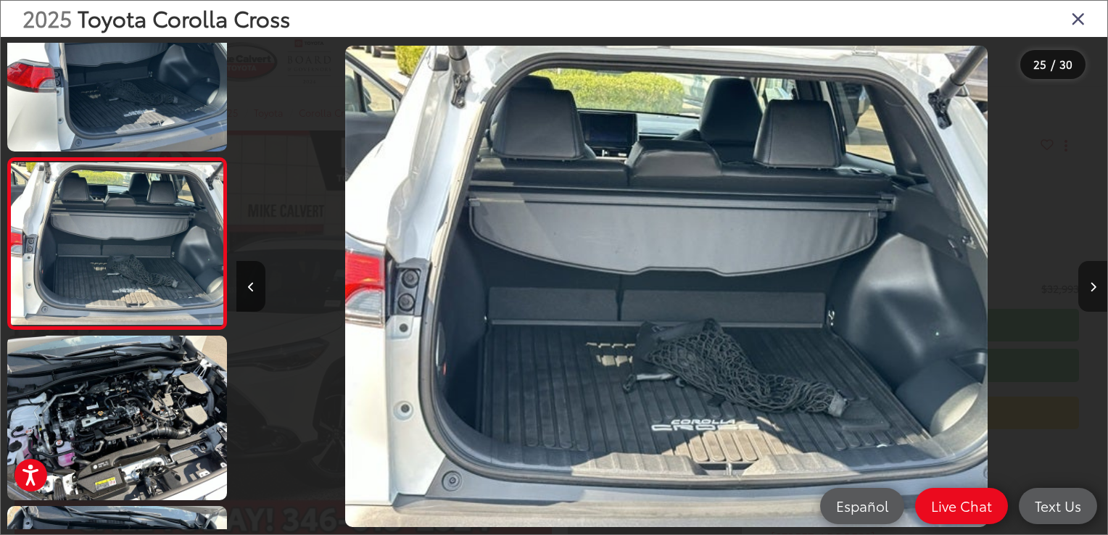
click at [1093, 287] on icon "Next image" at bounding box center [1093, 287] width 7 height 10
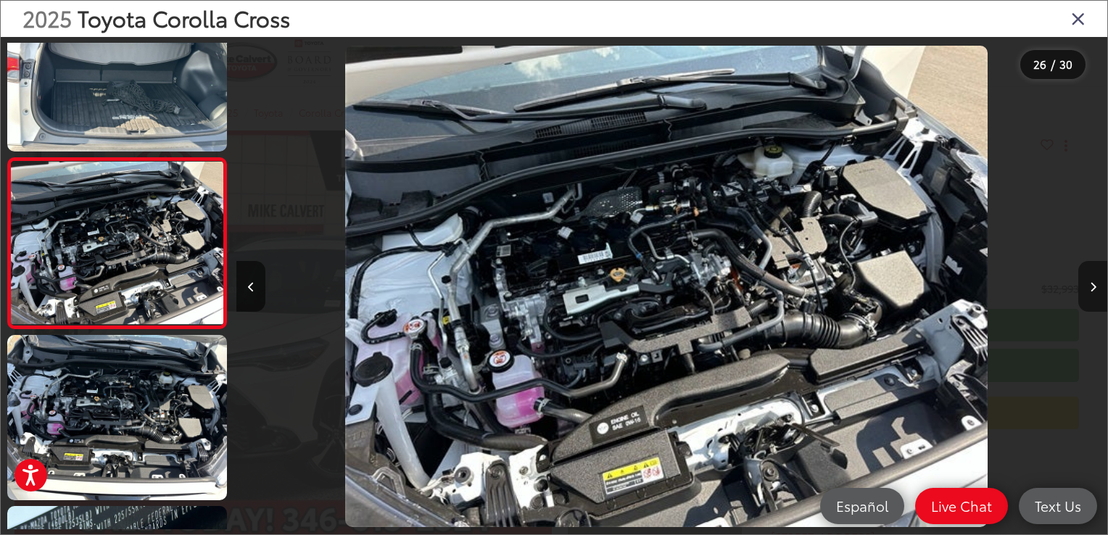
click at [1093, 287] on icon "Next image" at bounding box center [1093, 287] width 7 height 10
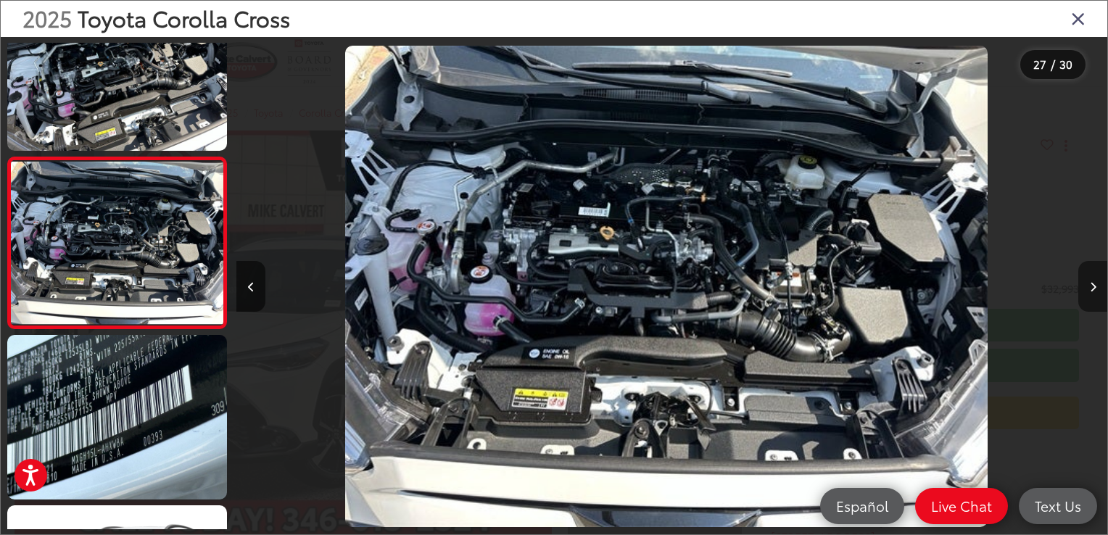
click at [1093, 287] on icon "Next image" at bounding box center [1093, 287] width 7 height 10
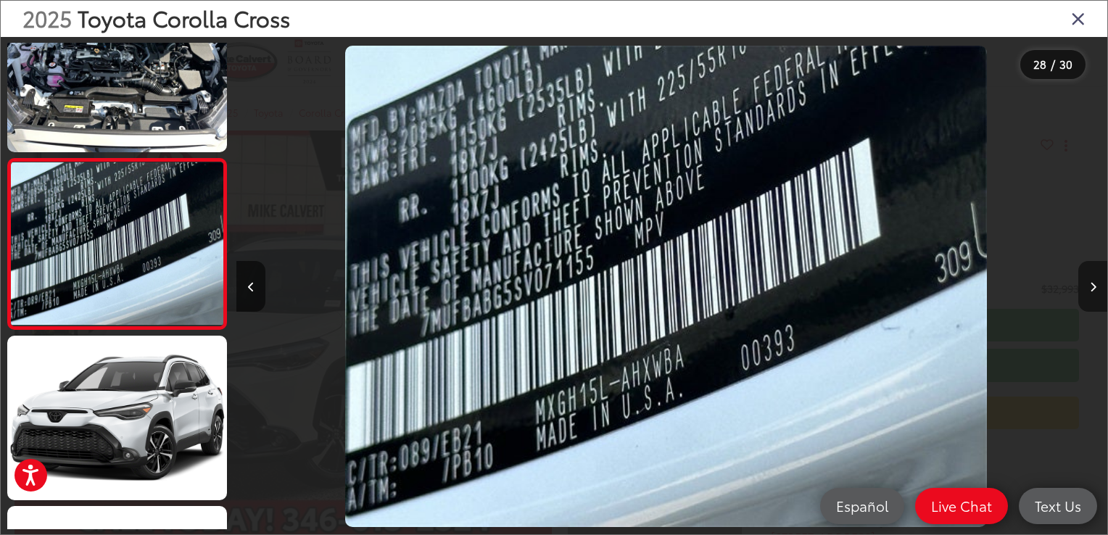
click at [1093, 287] on icon "Next image" at bounding box center [1093, 287] width 7 height 10
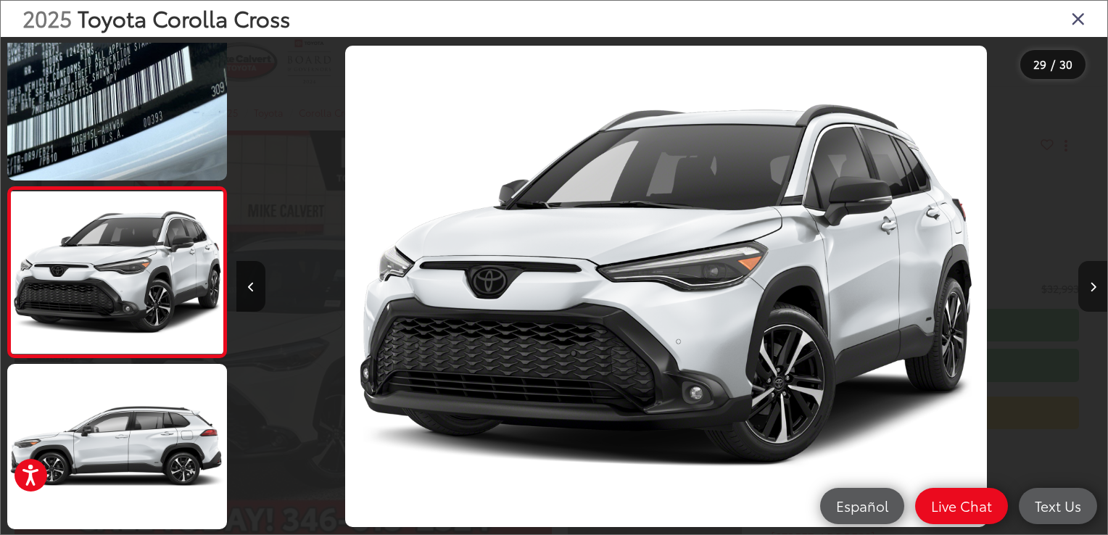
click at [1093, 287] on icon "Next image" at bounding box center [1093, 287] width 7 height 10
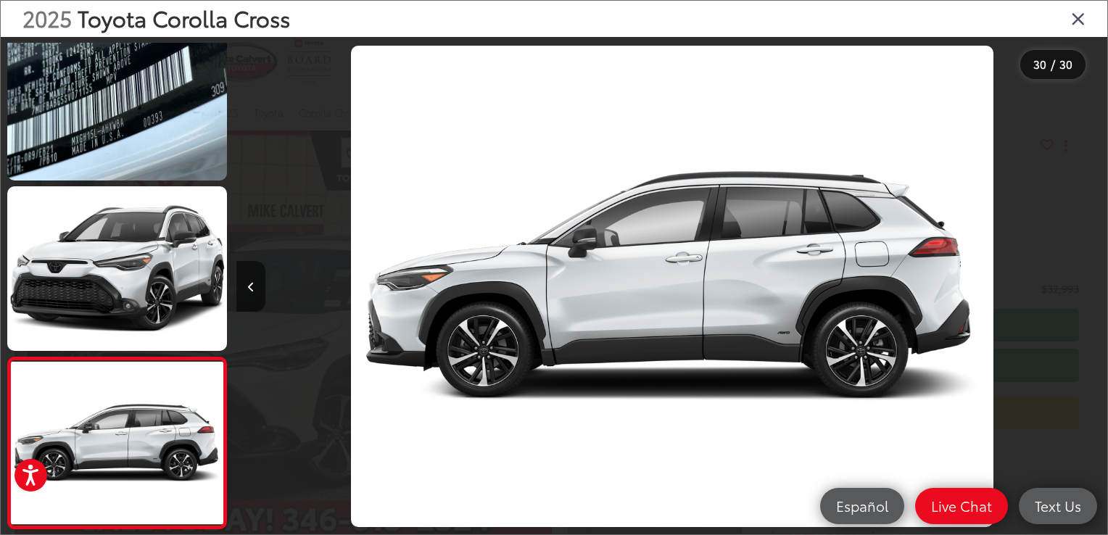
click at [1093, 287] on div at bounding box center [999, 286] width 218 height 499
click at [1074, 18] on icon "Close gallery" at bounding box center [1078, 18] width 15 height 19
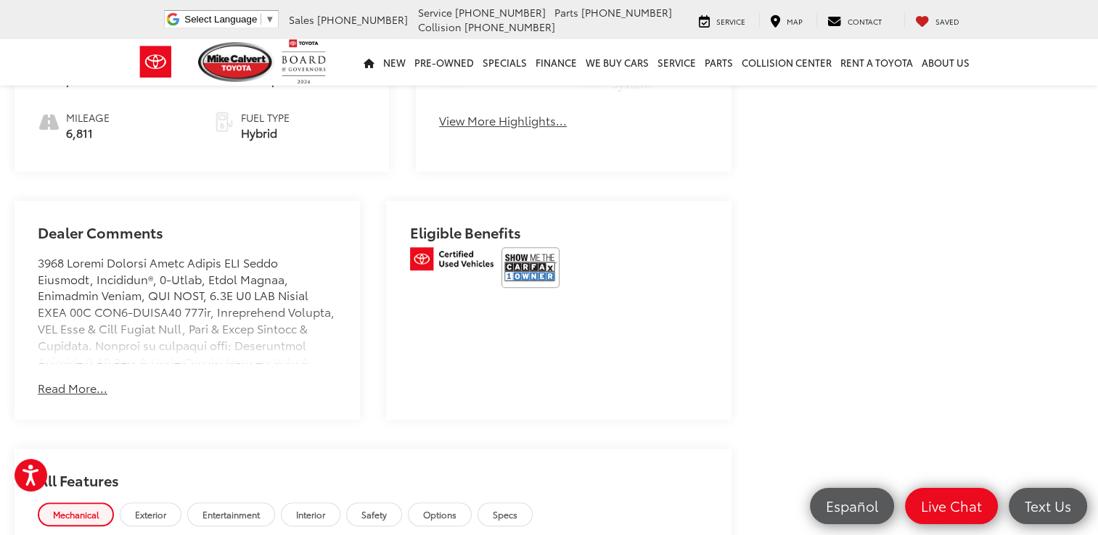
click at [82, 380] on button "Read More..." at bounding box center [73, 388] width 70 height 17
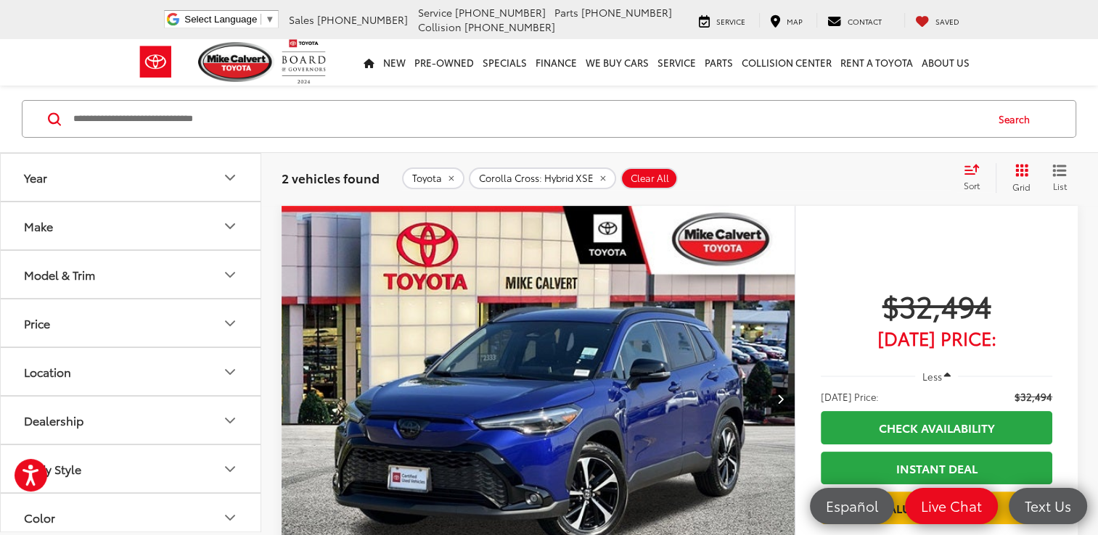
click at [63, 271] on div "Model & Trim" at bounding box center [59, 275] width 71 height 14
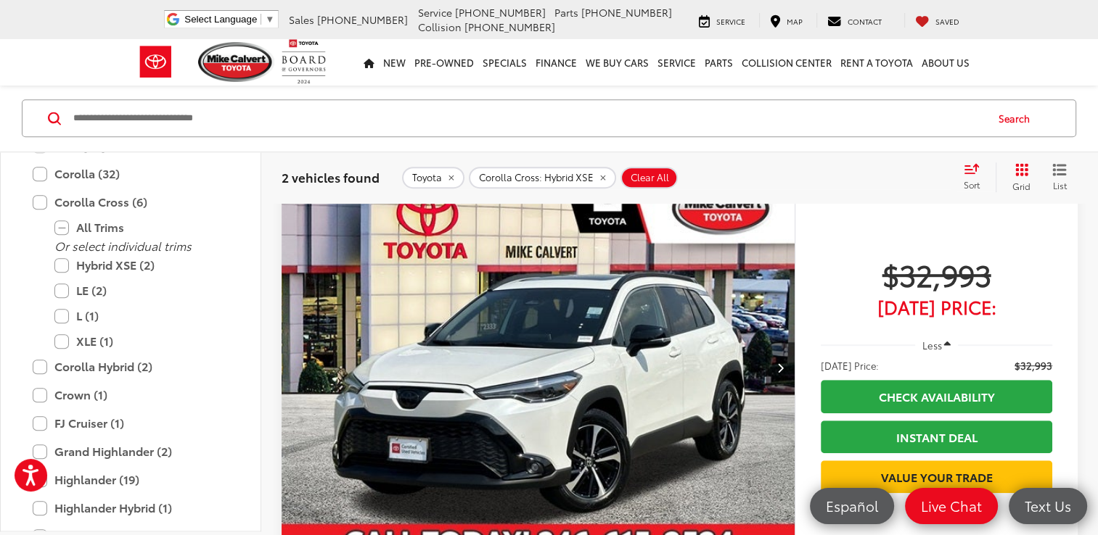
scroll to position [871, 0]
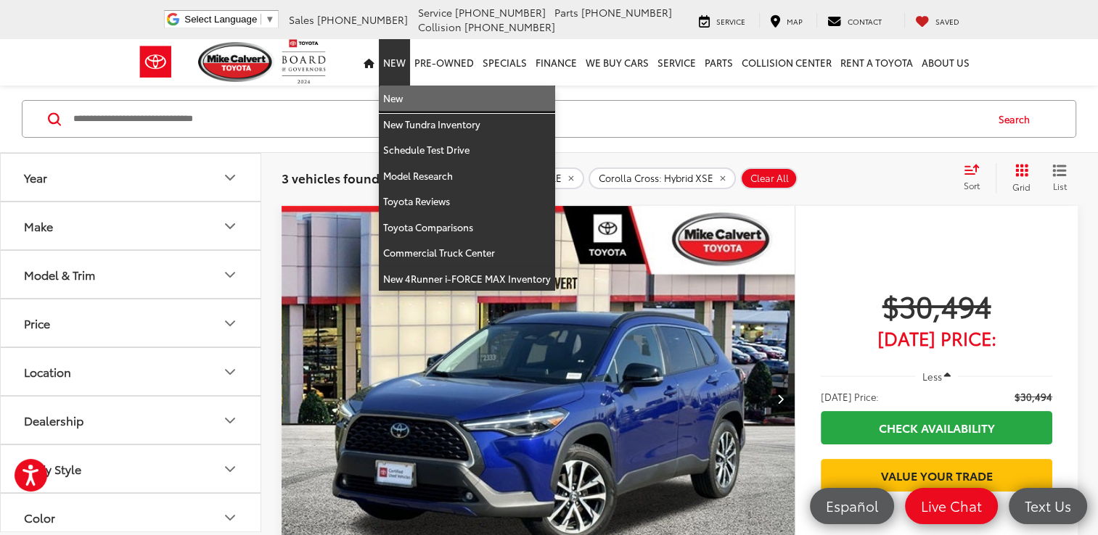
click at [401, 103] on link "New" at bounding box center [467, 99] width 176 height 26
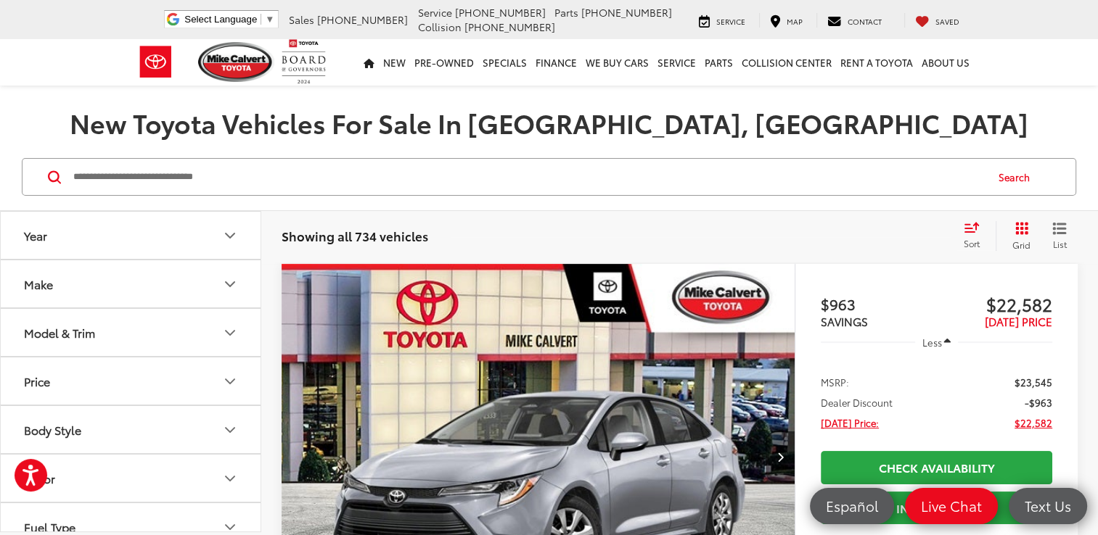
click at [75, 331] on div "Model & Trim" at bounding box center [59, 333] width 71 height 14
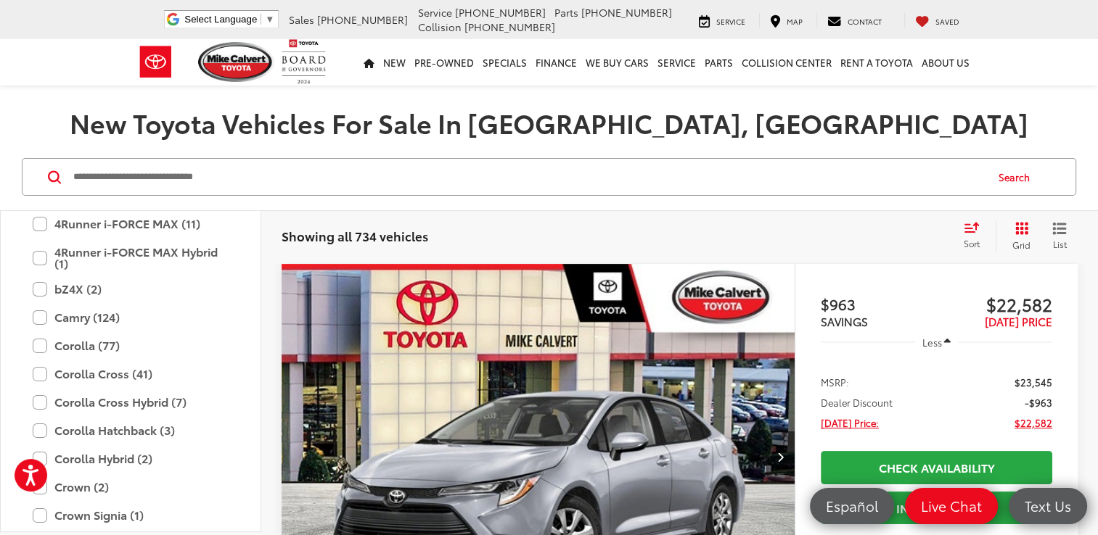
scroll to position [218, 0]
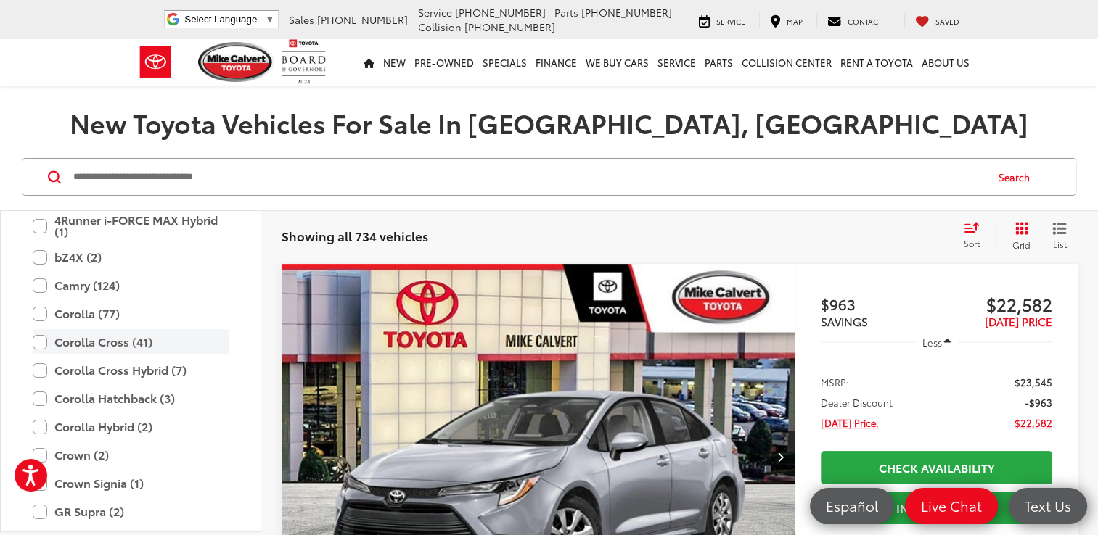
click at [38, 342] on label "Corolla Cross (41)" at bounding box center [131, 341] width 196 height 25
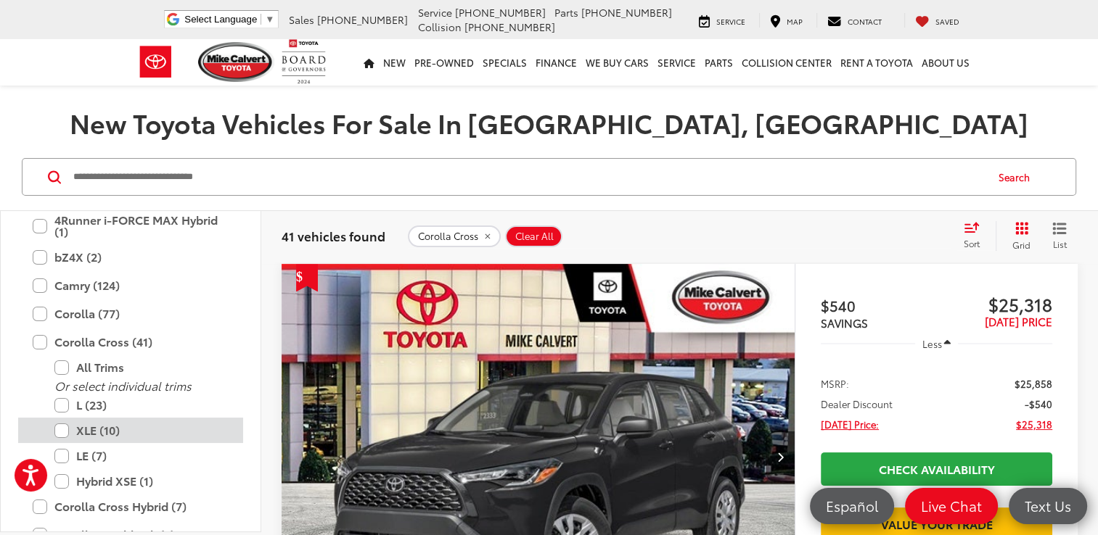
click at [62, 432] on label "XLE (10)" at bounding box center [141, 430] width 174 height 25
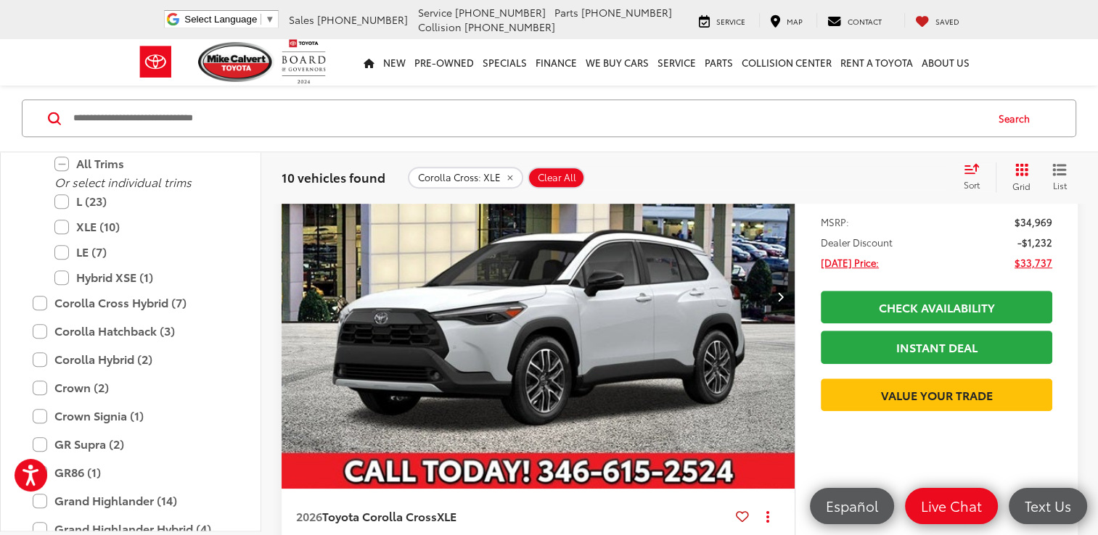
scroll to position [871, 0]
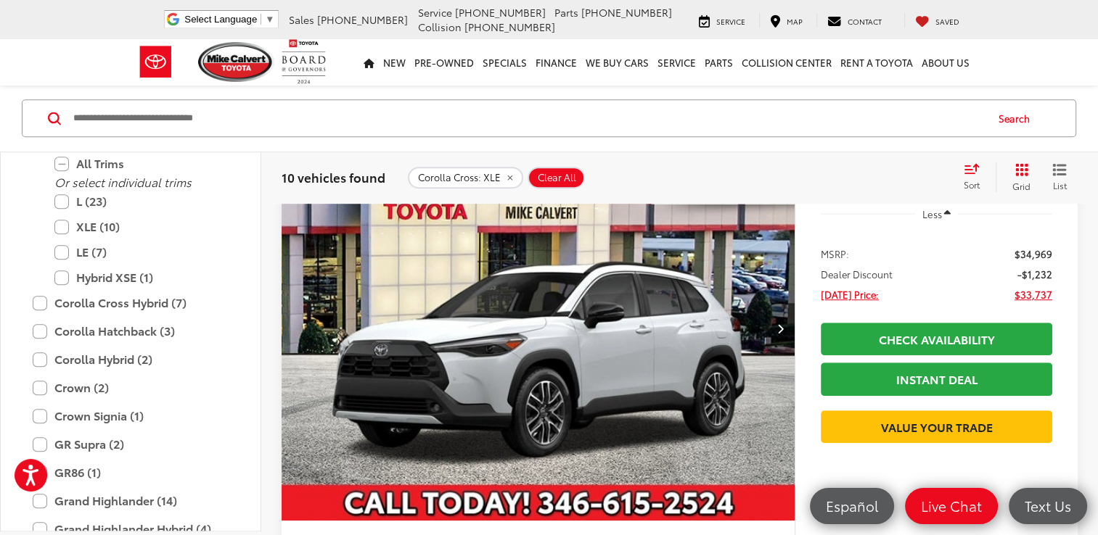
click at [582, 349] on img "2026 Toyota Corolla Cross XLE 0" at bounding box center [538, 329] width 515 height 386
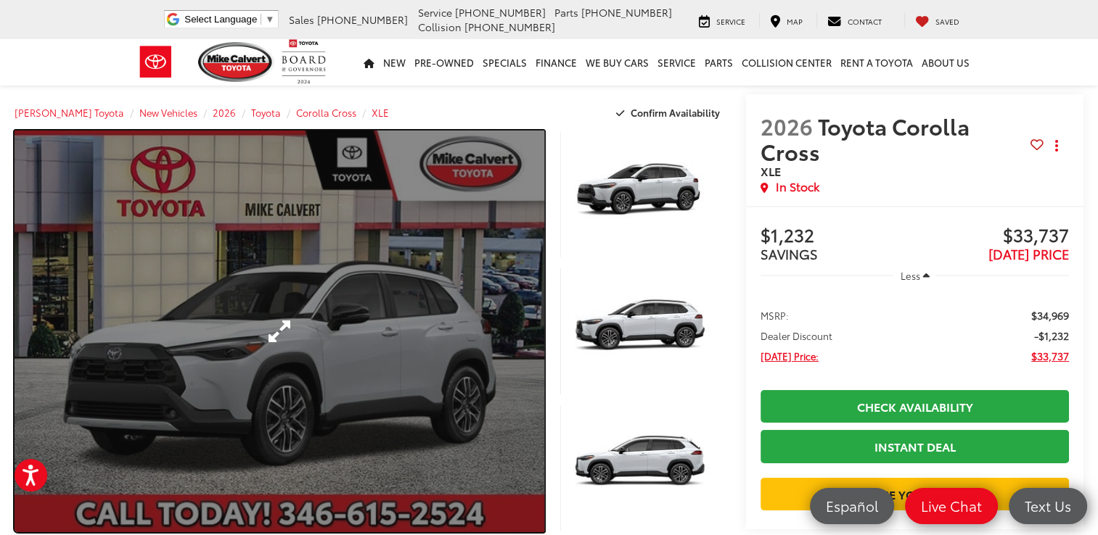
click at [271, 334] on link "Expand Photo 0" at bounding box center [280, 332] width 530 height 402
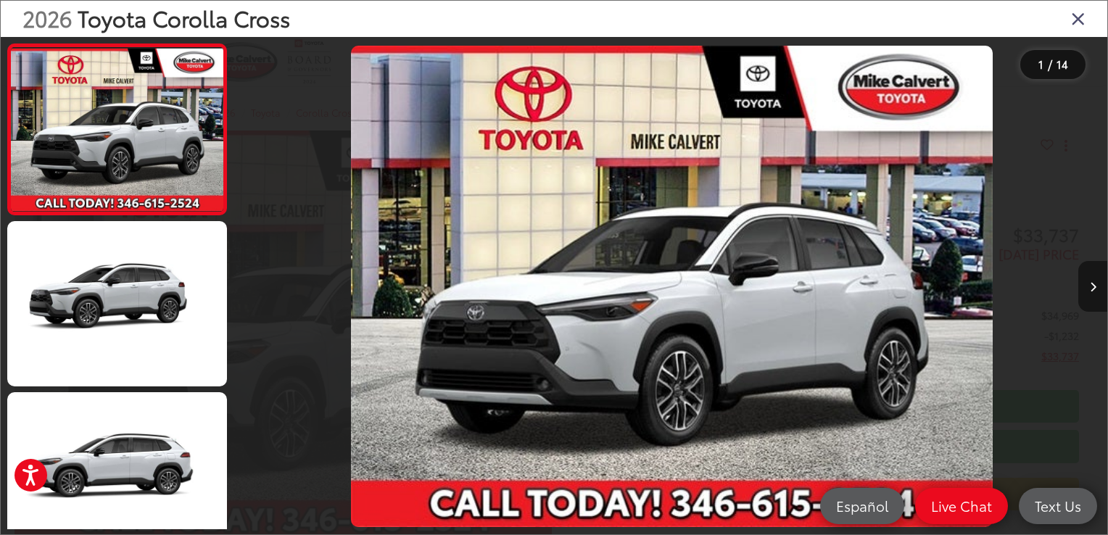
click at [1093, 286] on icon "Next image" at bounding box center [1093, 287] width 7 height 10
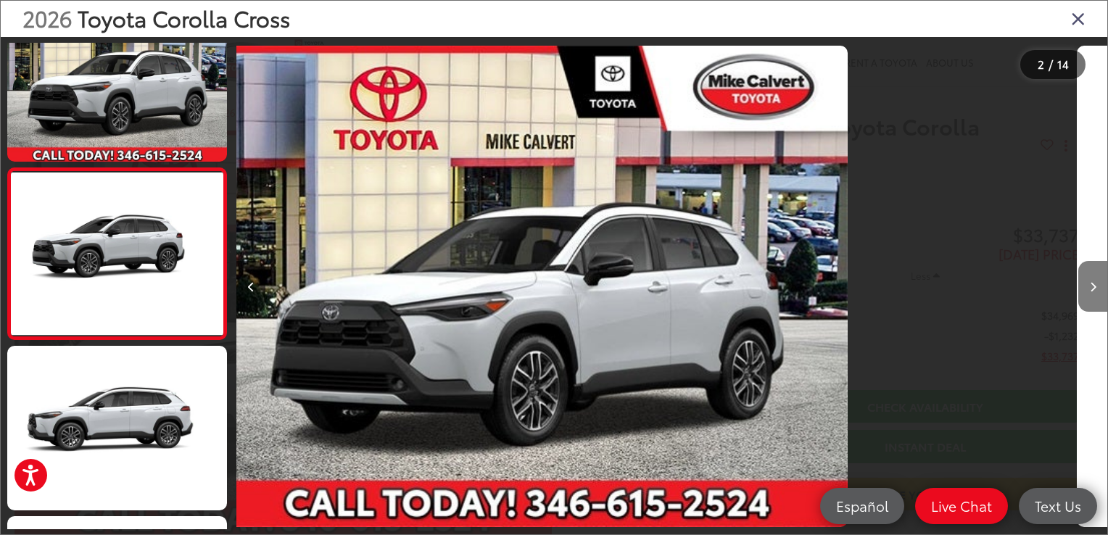
scroll to position [55, 0]
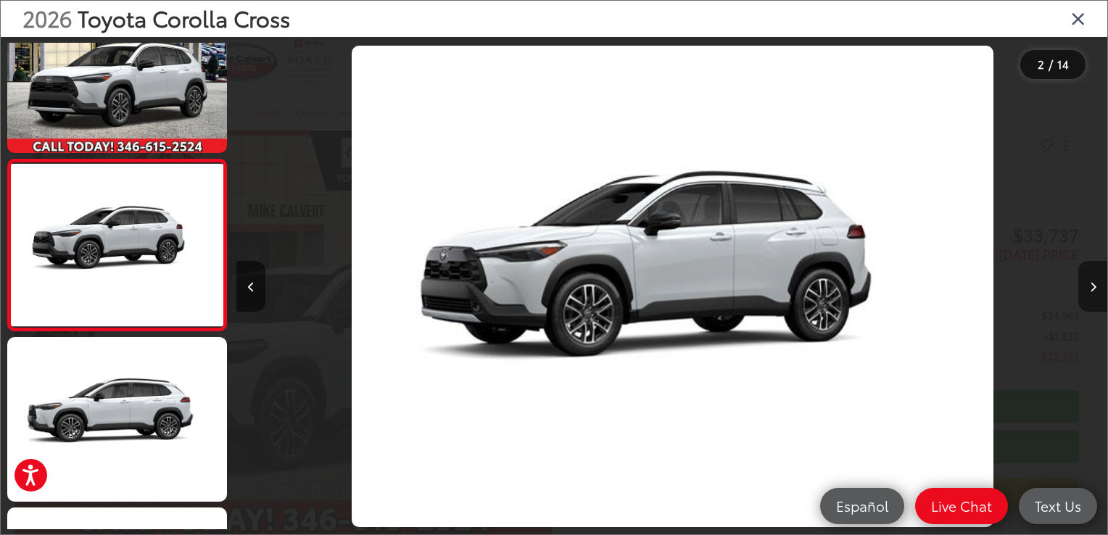
click at [1092, 286] on icon "Next image" at bounding box center [1093, 287] width 7 height 10
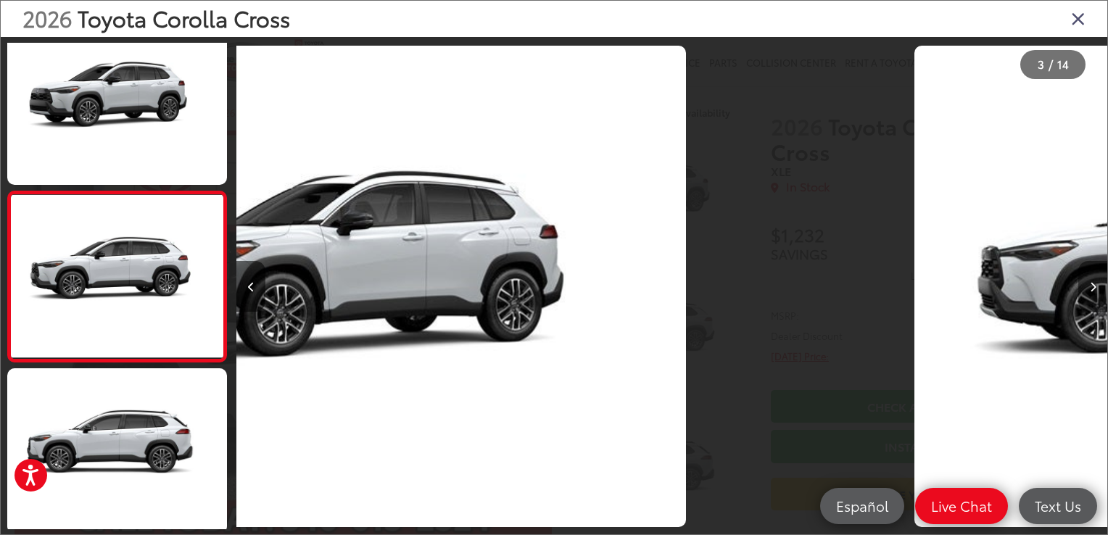
scroll to position [226, 0]
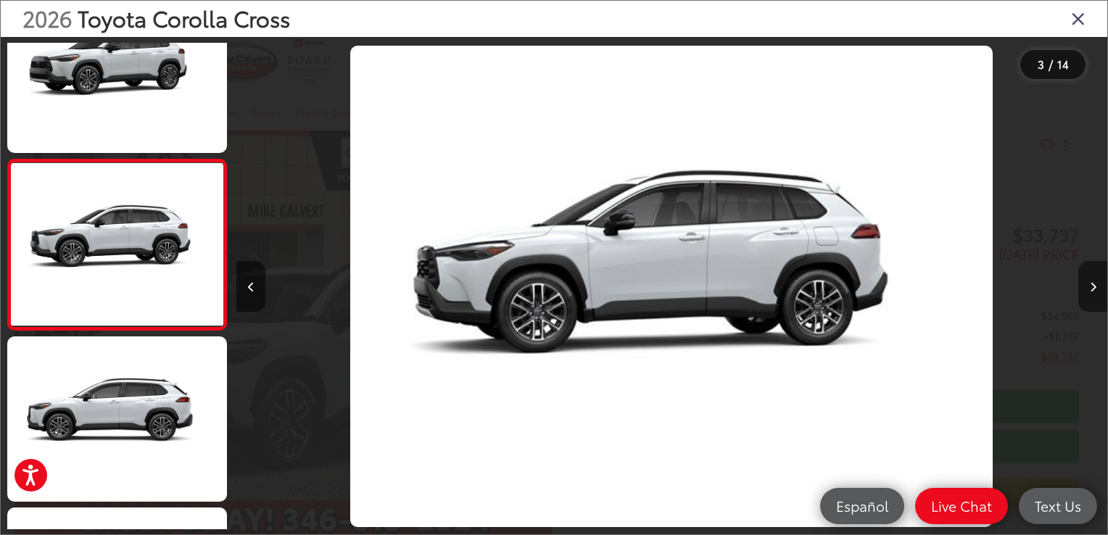
click at [1092, 286] on icon "Next image" at bounding box center [1093, 287] width 7 height 10
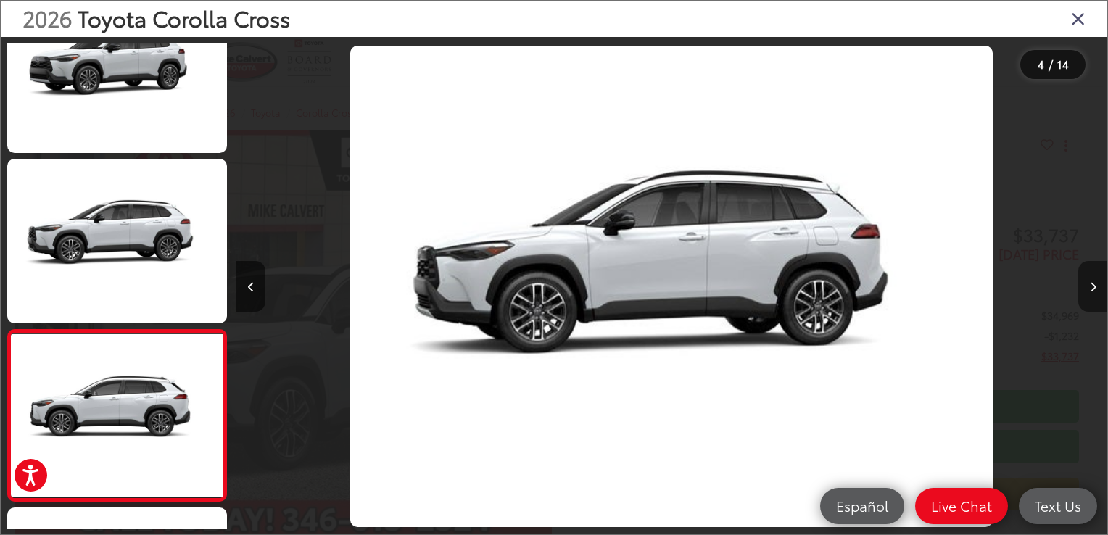
scroll to position [0, 1917]
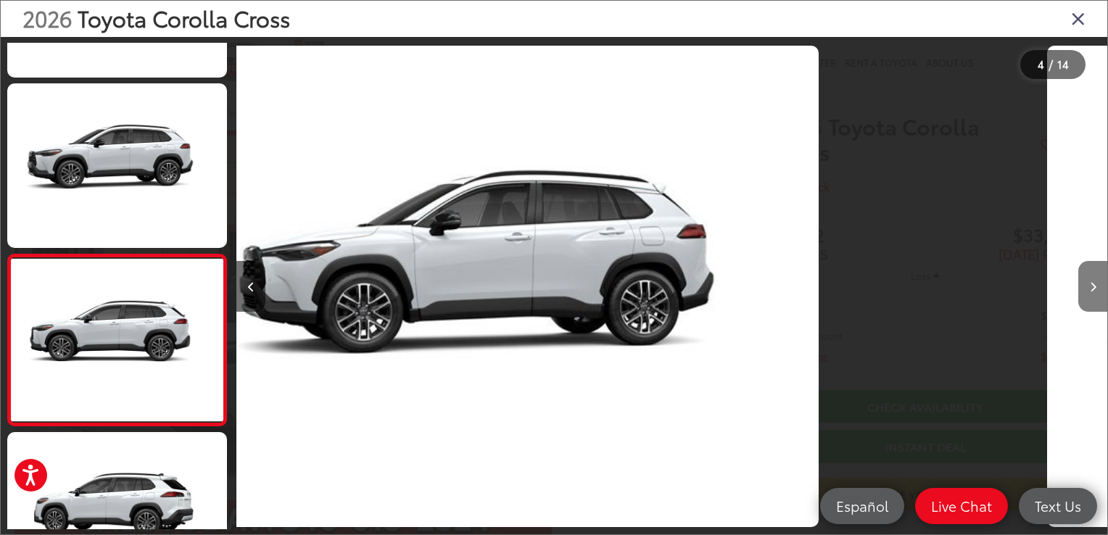
click at [1092, 286] on icon "Next image" at bounding box center [1093, 287] width 7 height 10
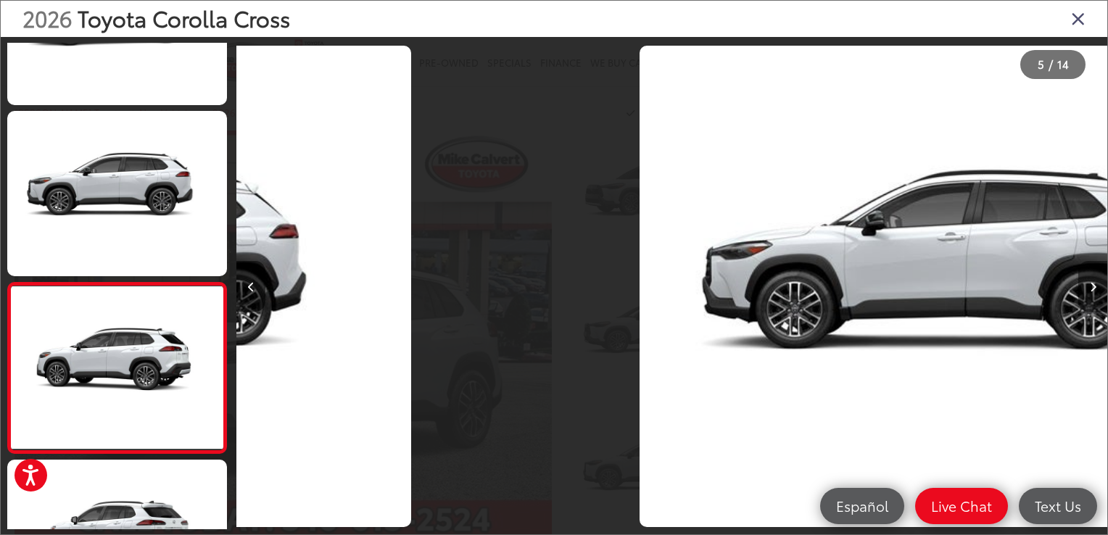
scroll to position [569, 0]
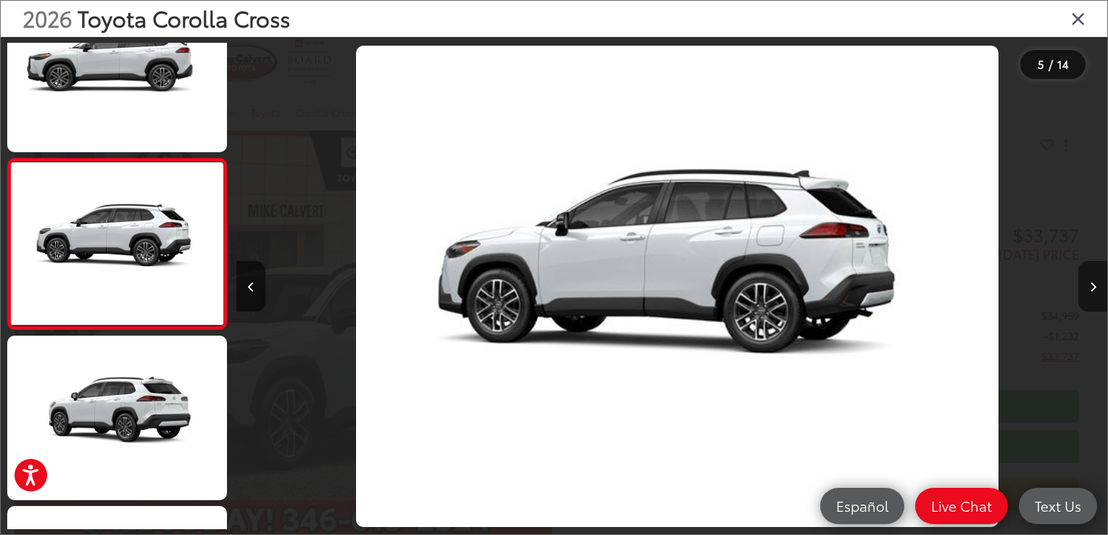
click at [1092, 286] on icon "Next image" at bounding box center [1093, 287] width 7 height 10
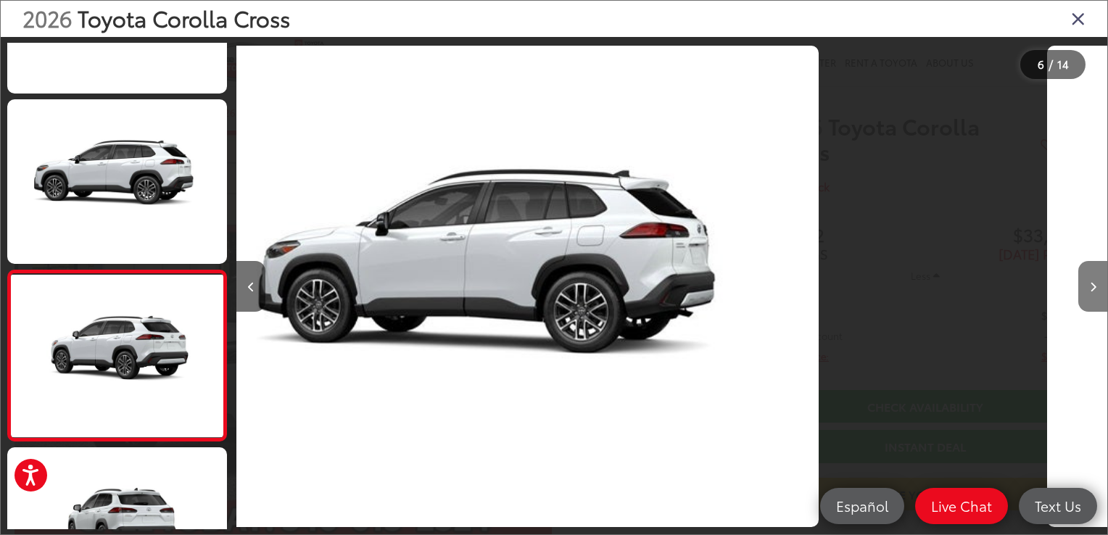
scroll to position [738, 0]
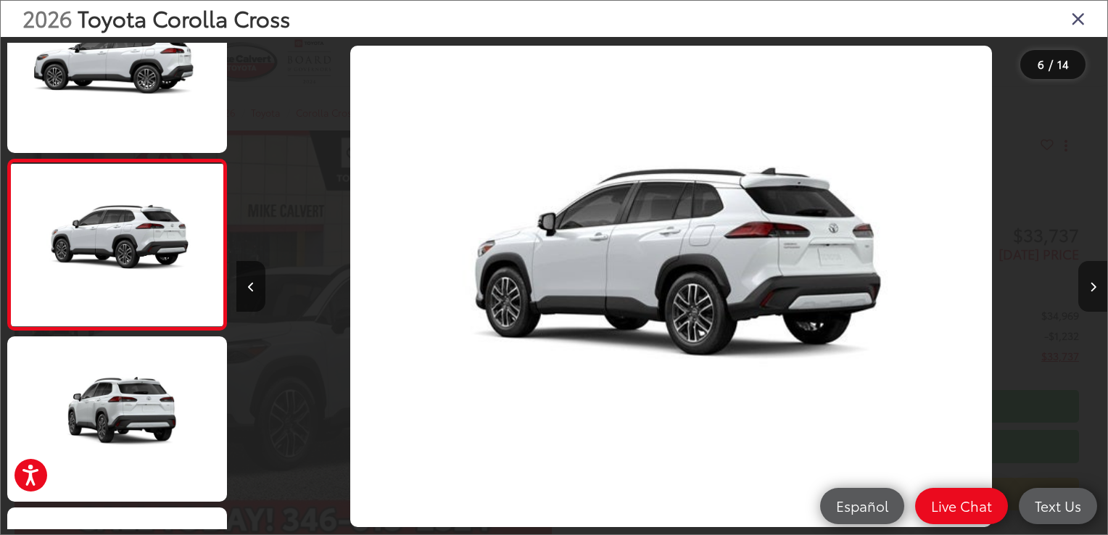
click at [1092, 286] on icon "Next image" at bounding box center [1093, 287] width 7 height 10
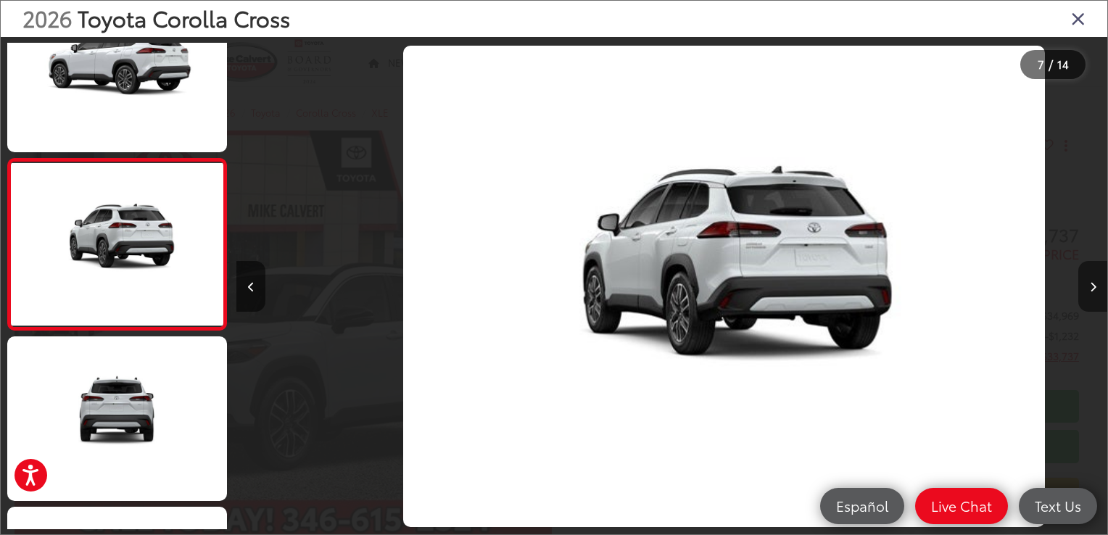
scroll to position [0, 5228]
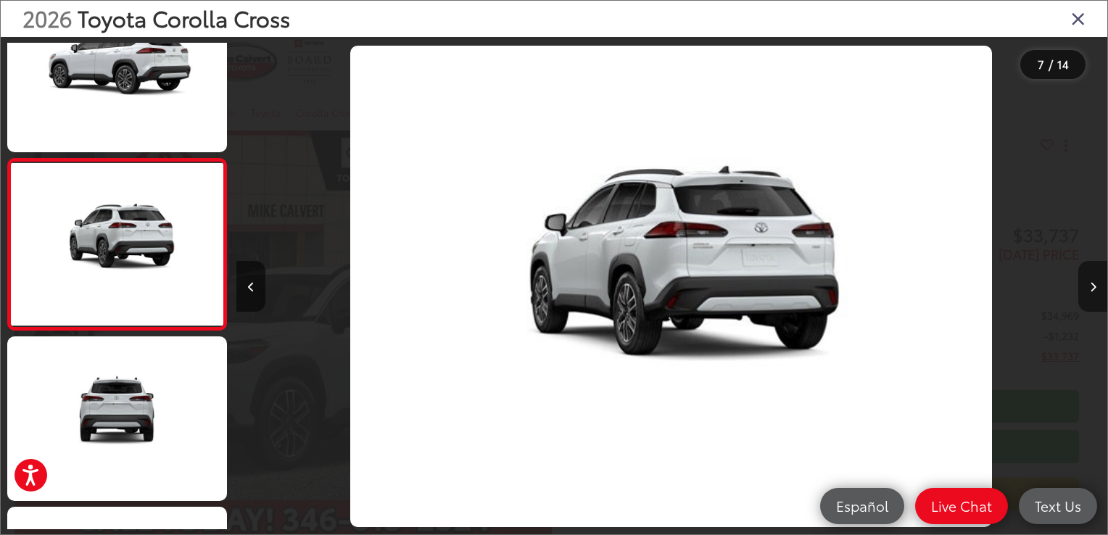
click at [1091, 287] on icon "Next image" at bounding box center [1093, 287] width 7 height 10
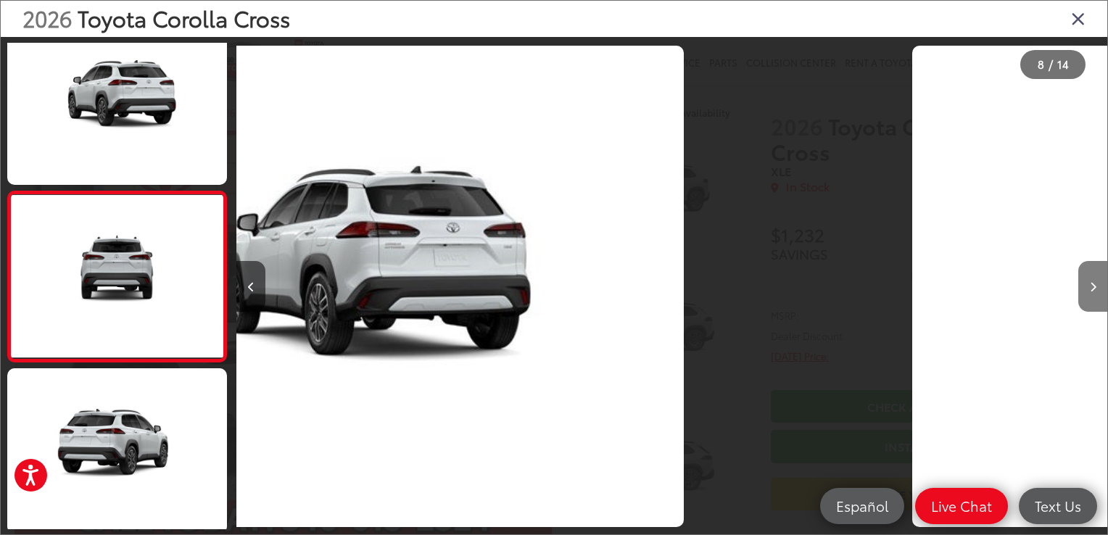
scroll to position [1080, 0]
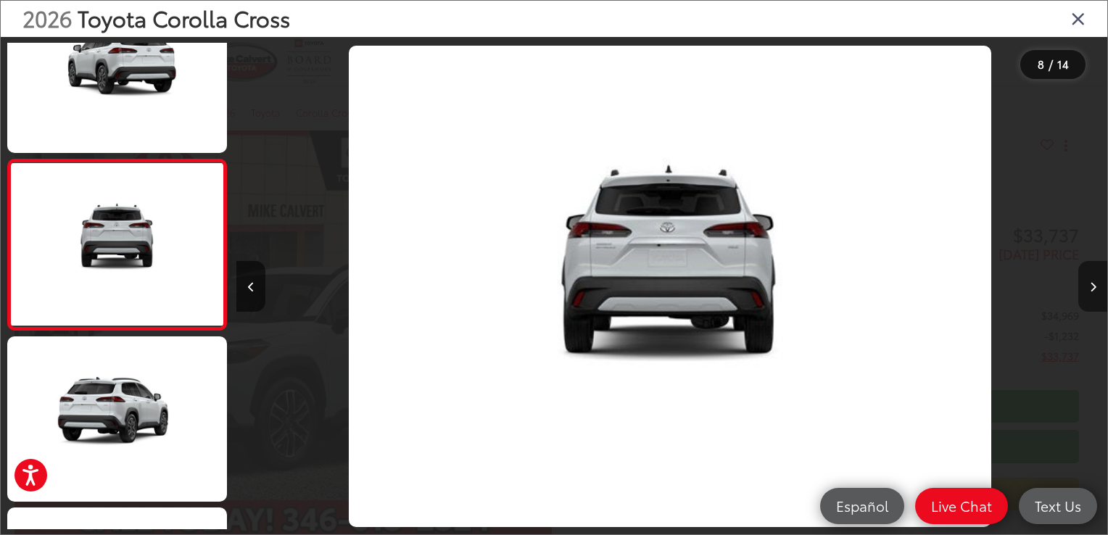
click at [1090, 286] on icon "Next image" at bounding box center [1093, 287] width 7 height 10
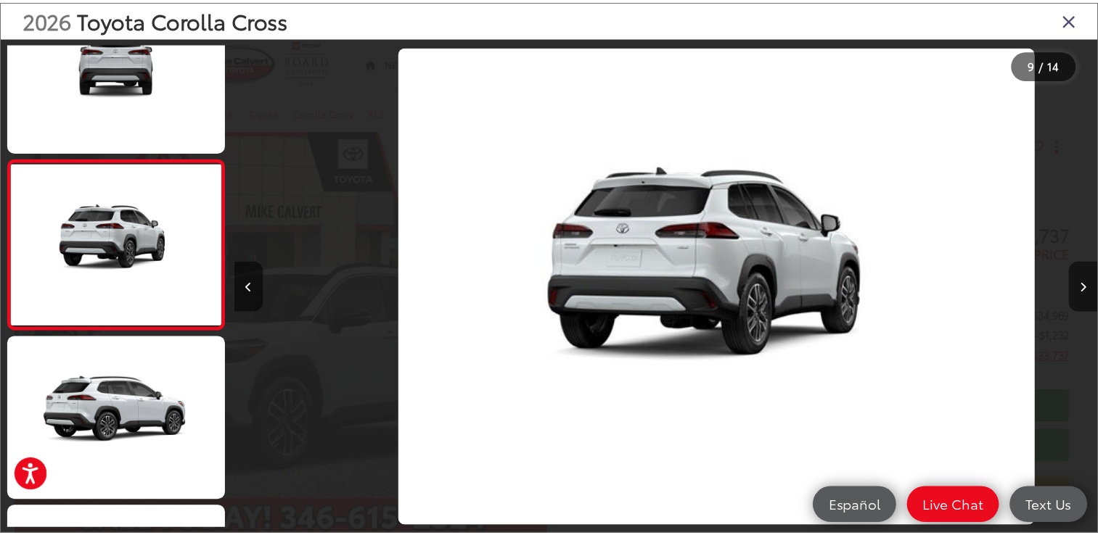
scroll to position [0, 6970]
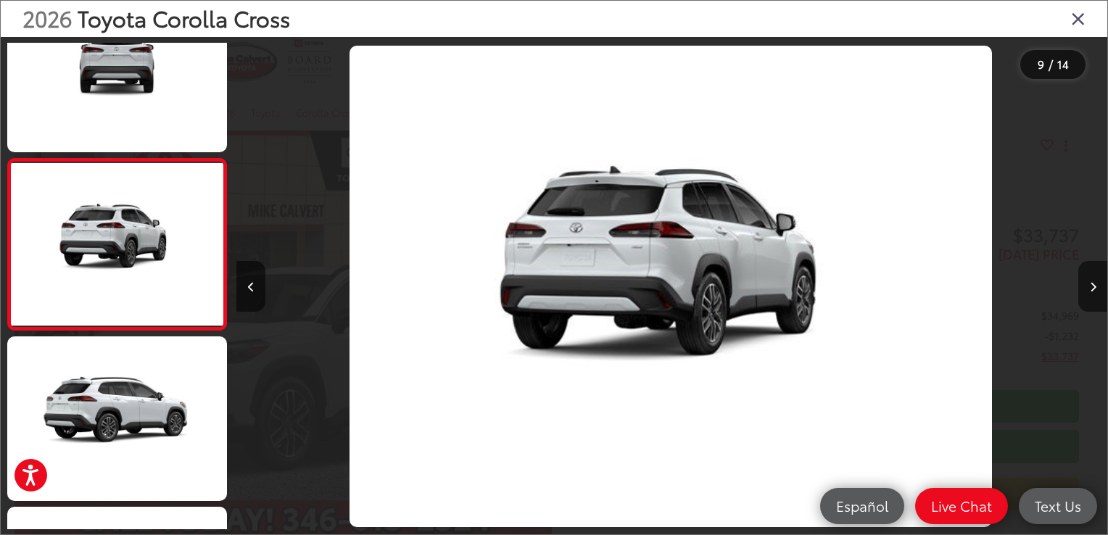
click at [1077, 17] on icon "Close gallery" at bounding box center [1078, 18] width 15 height 19
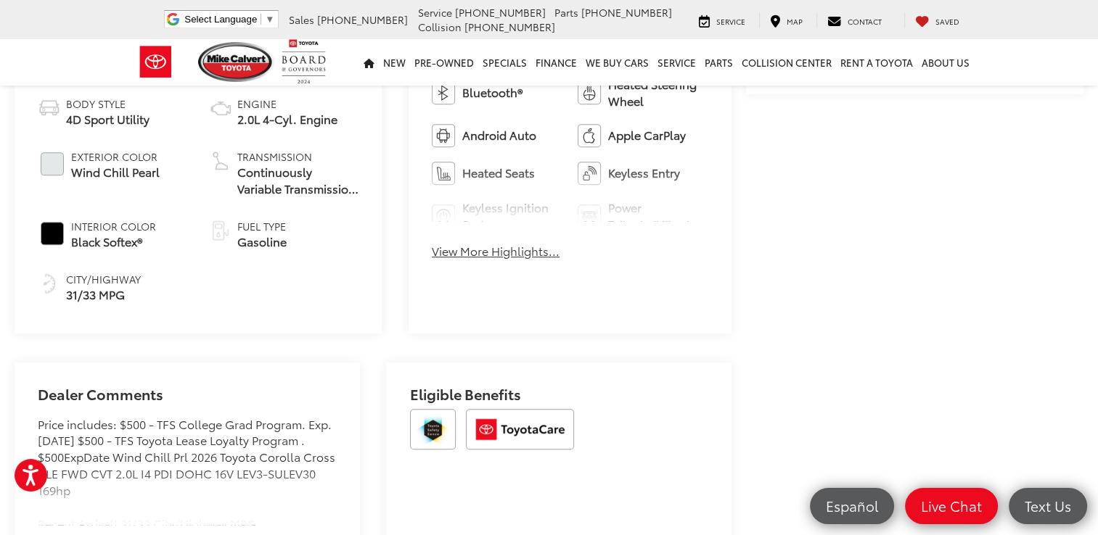
scroll to position [725, 0]
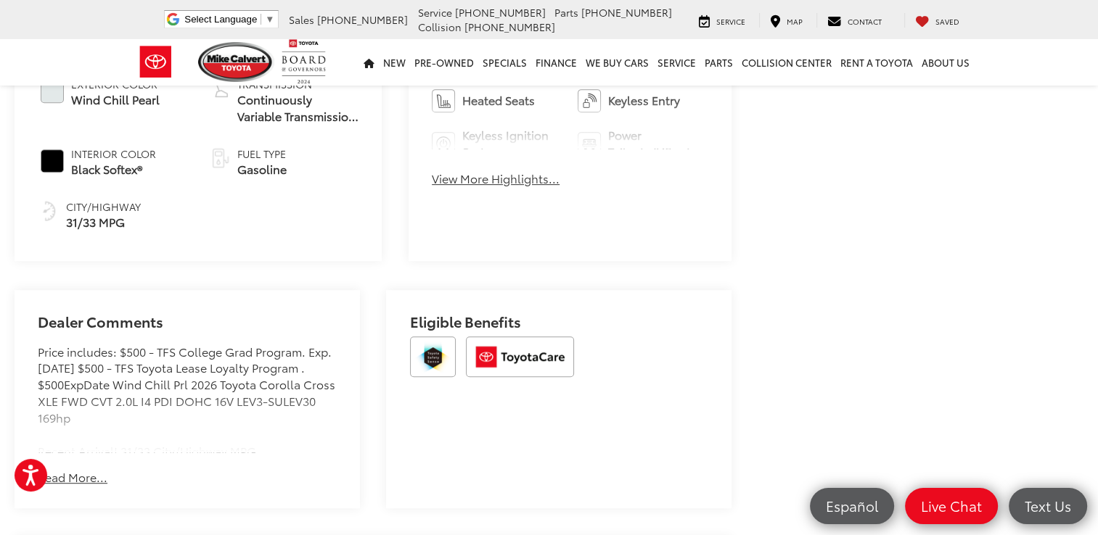
click at [70, 469] on button "Read More..." at bounding box center [73, 477] width 70 height 17
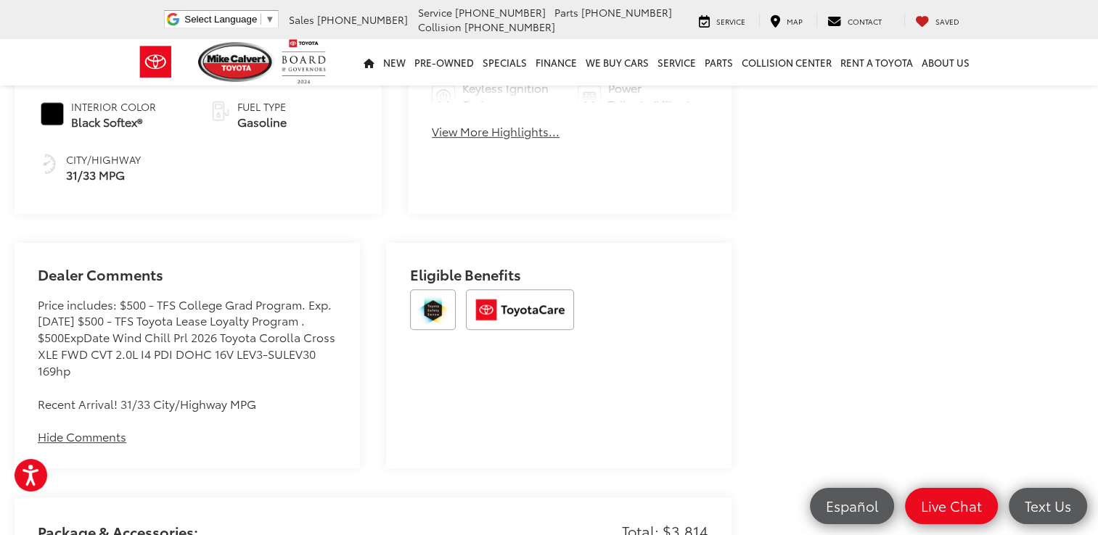
scroll to position [0, 0]
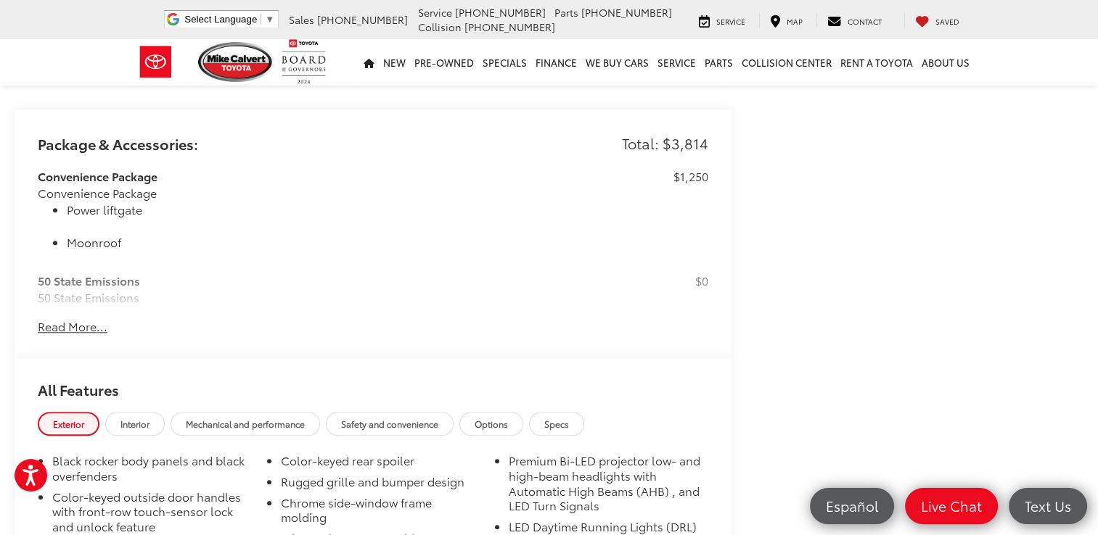
click at [79, 318] on button "Read More..." at bounding box center [73, 326] width 70 height 17
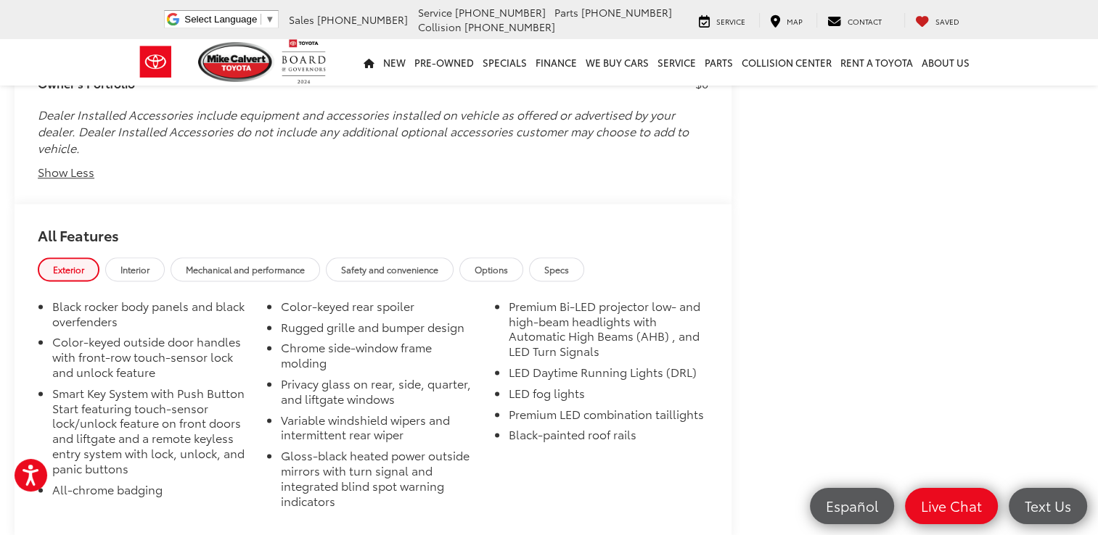
scroll to position [1819, 0]
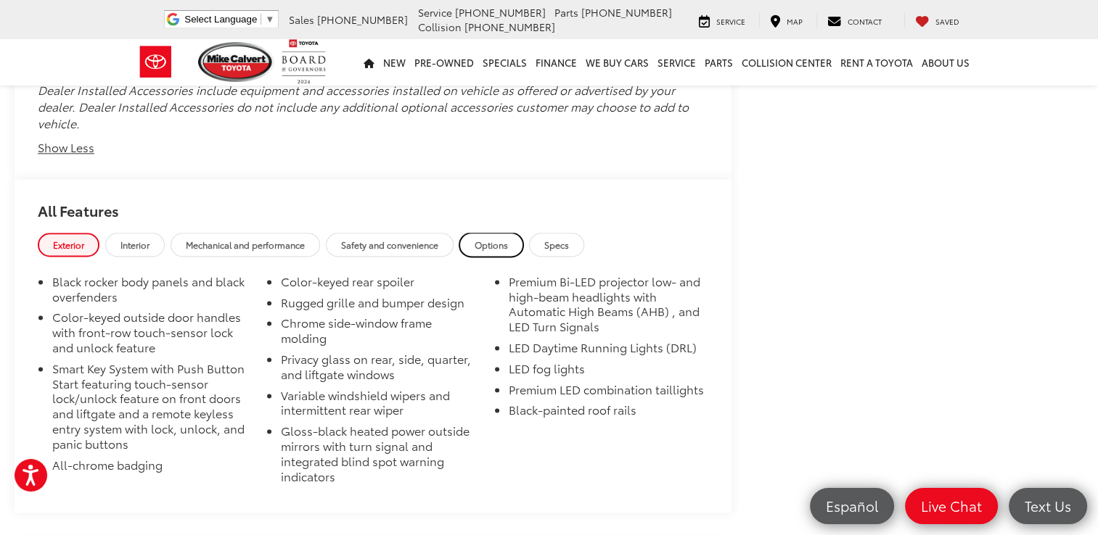
click at [508, 239] on span "Options" at bounding box center [490, 245] width 33 height 12
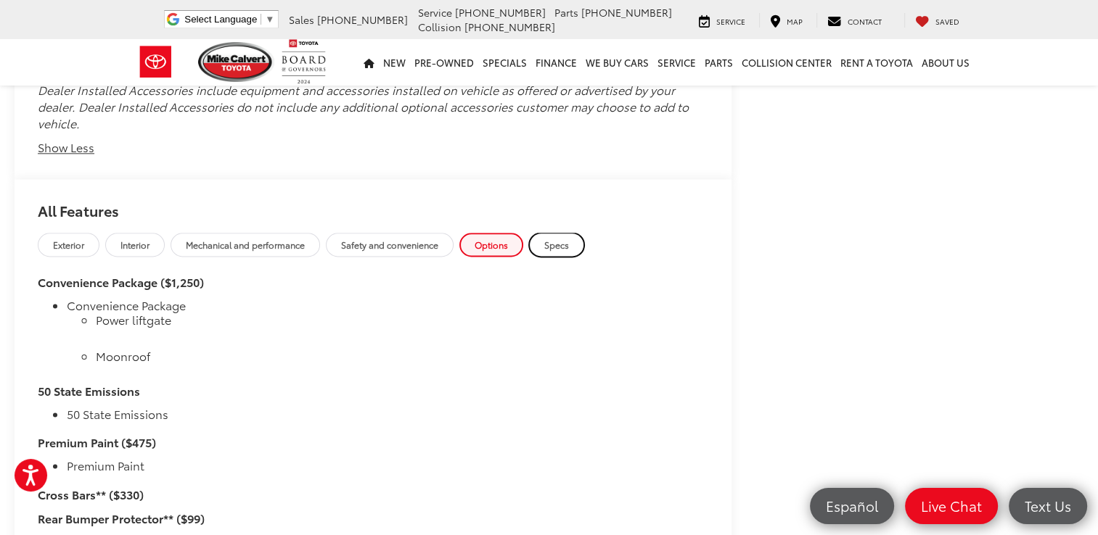
click at [569, 239] on span "Specs" at bounding box center [556, 245] width 25 height 12
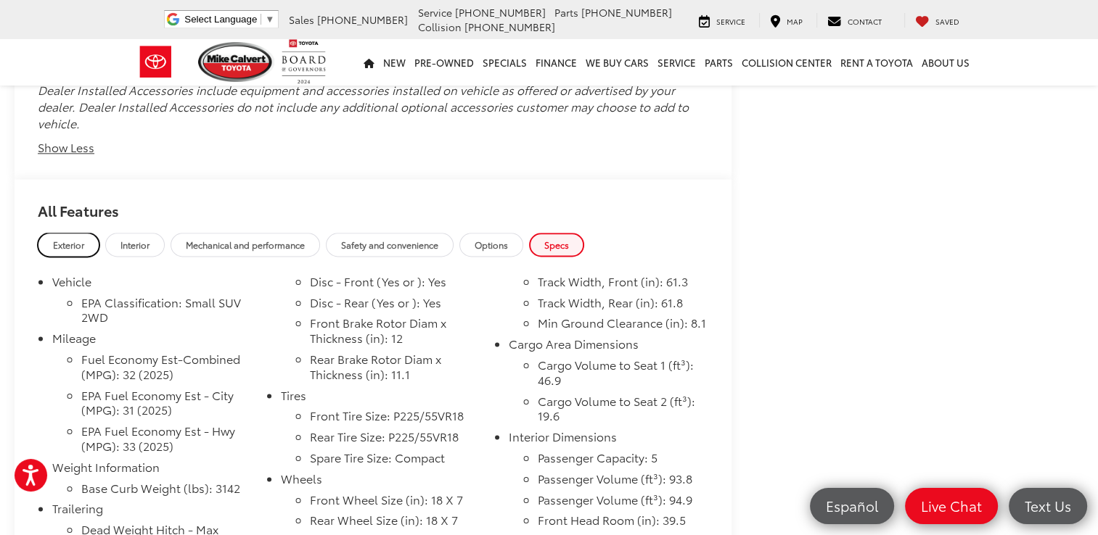
click at [67, 239] on span "Exterior" at bounding box center [68, 245] width 31 height 12
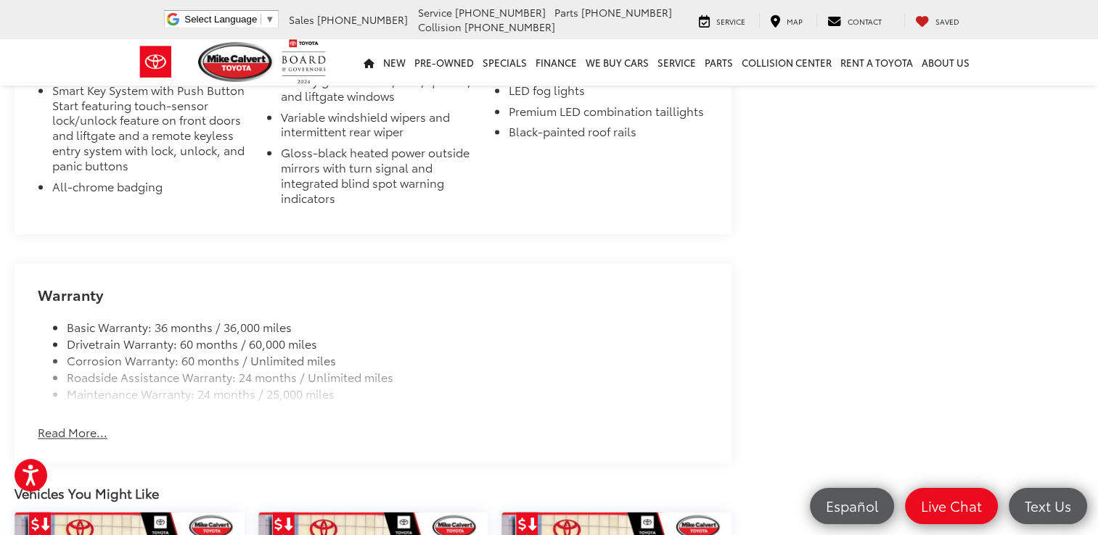
scroll to position [2110, 0]
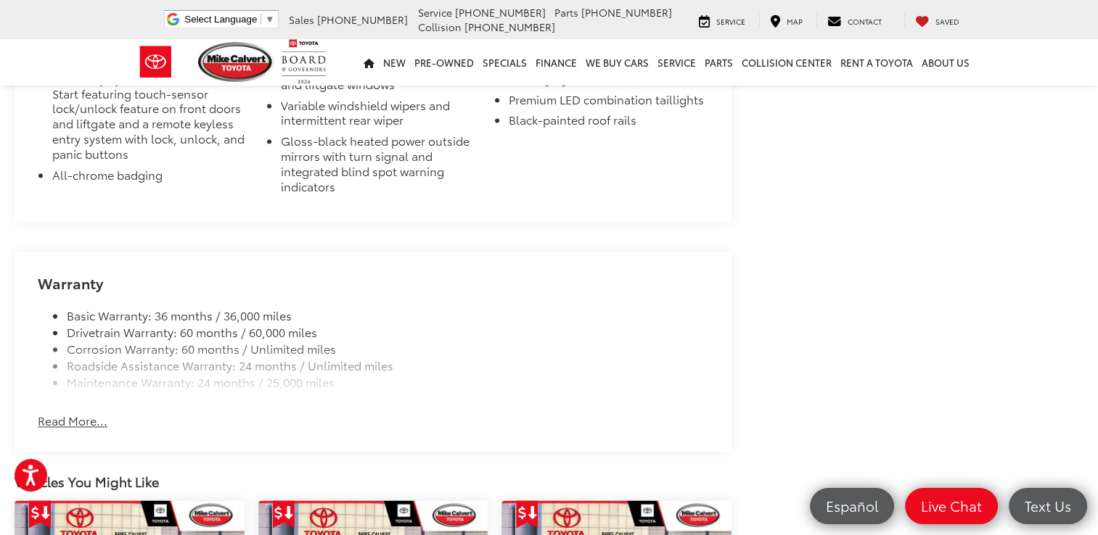
click at [75, 413] on button "Read More..." at bounding box center [73, 421] width 70 height 17
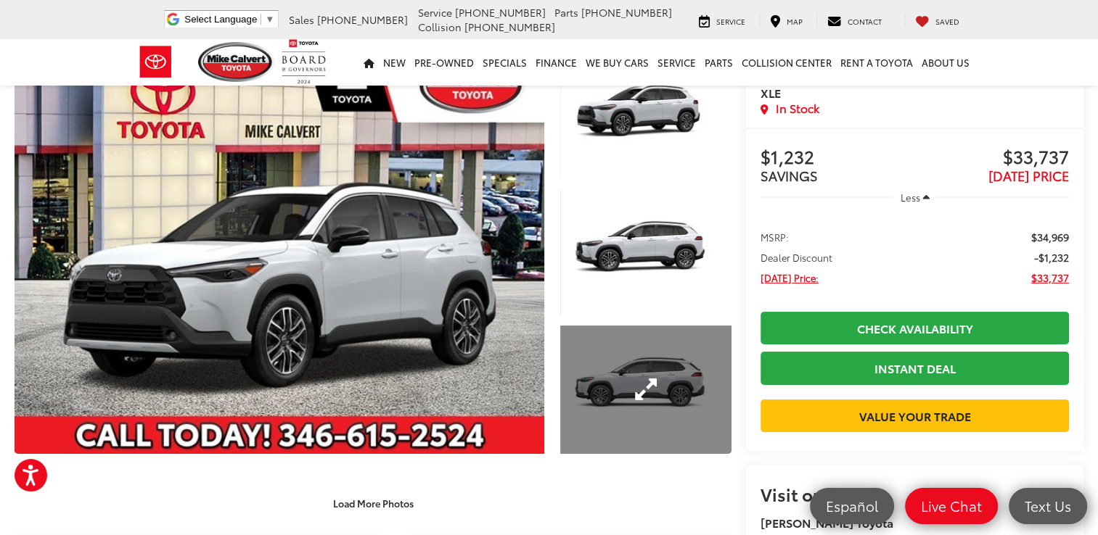
scroll to position [6, 0]
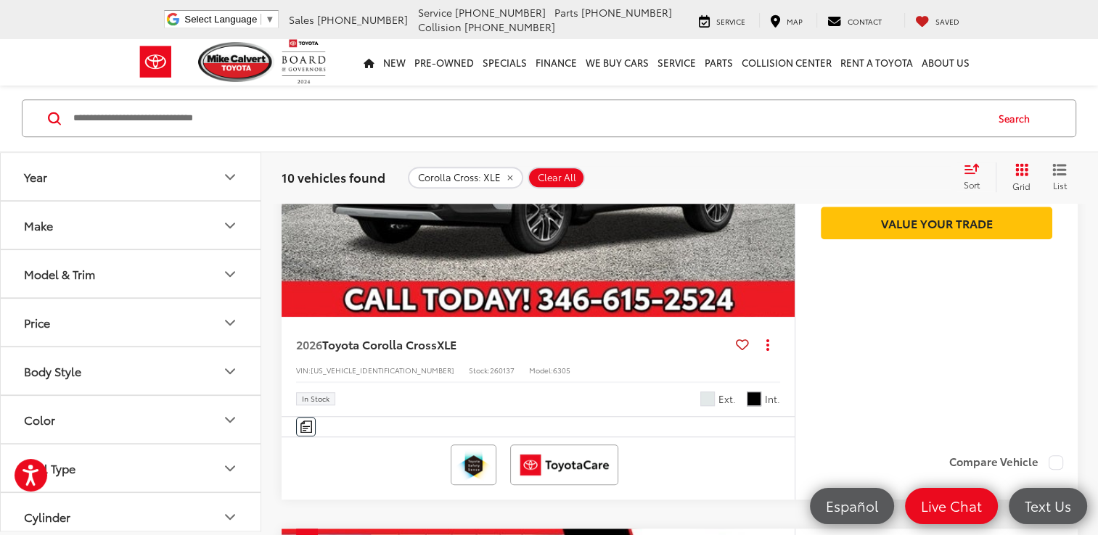
scroll to position [1091, 0]
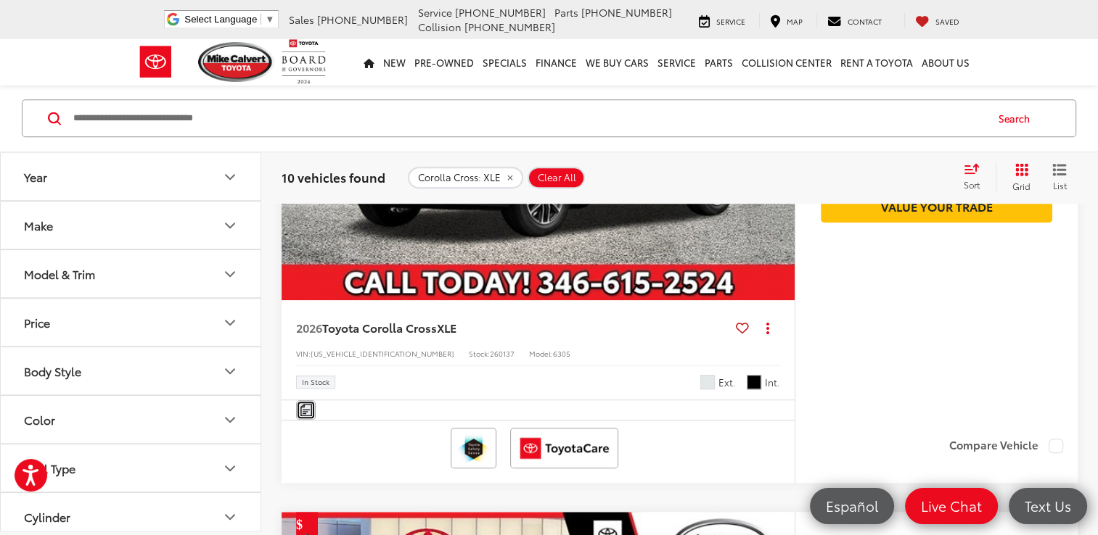
click at [305, 411] on img "Comments" at bounding box center [306, 410] width 12 height 12
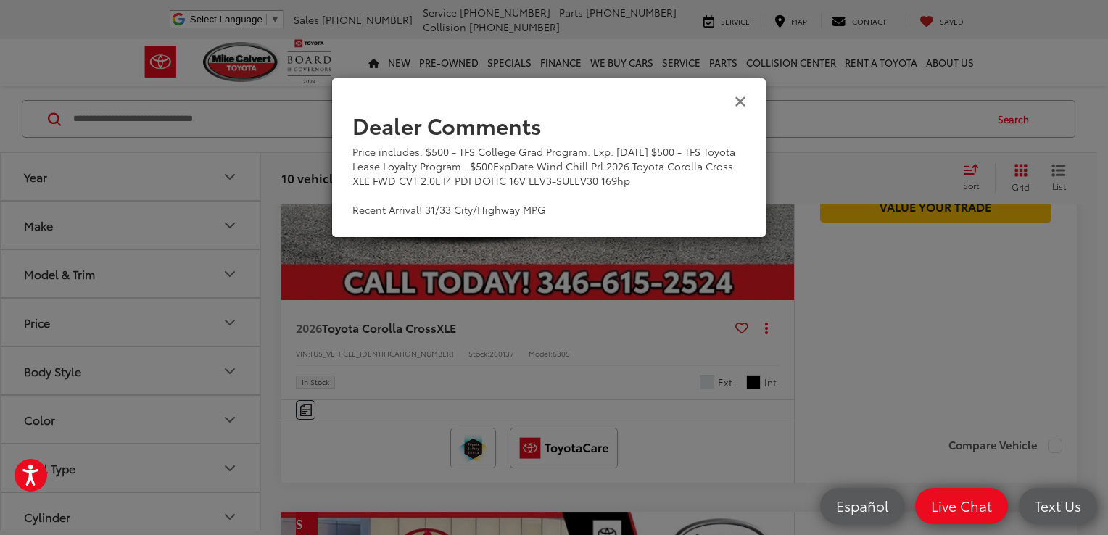
click at [737, 97] on icon "Close" at bounding box center [741, 100] width 12 height 15
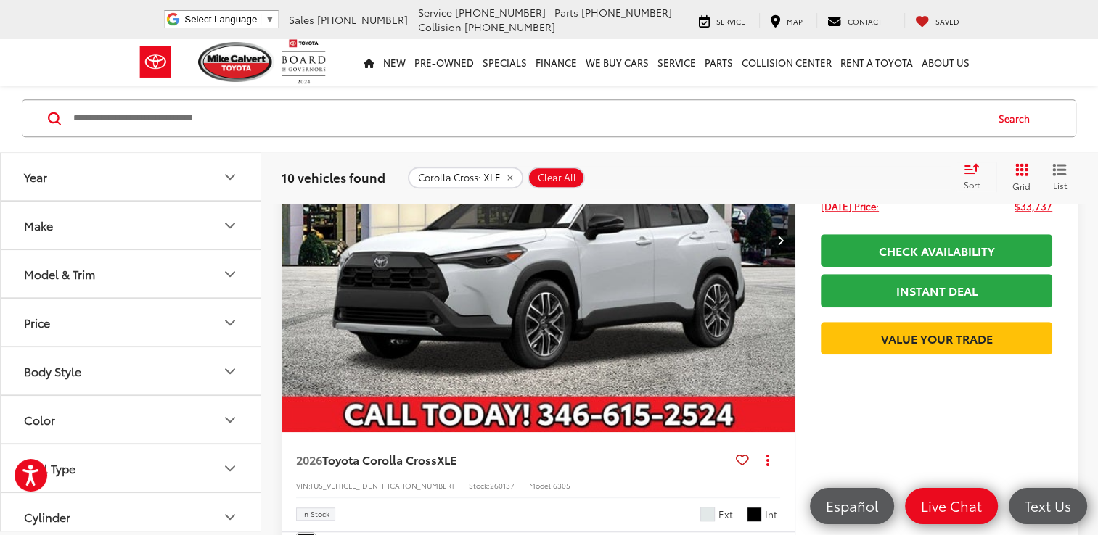
scroll to position [946, 0]
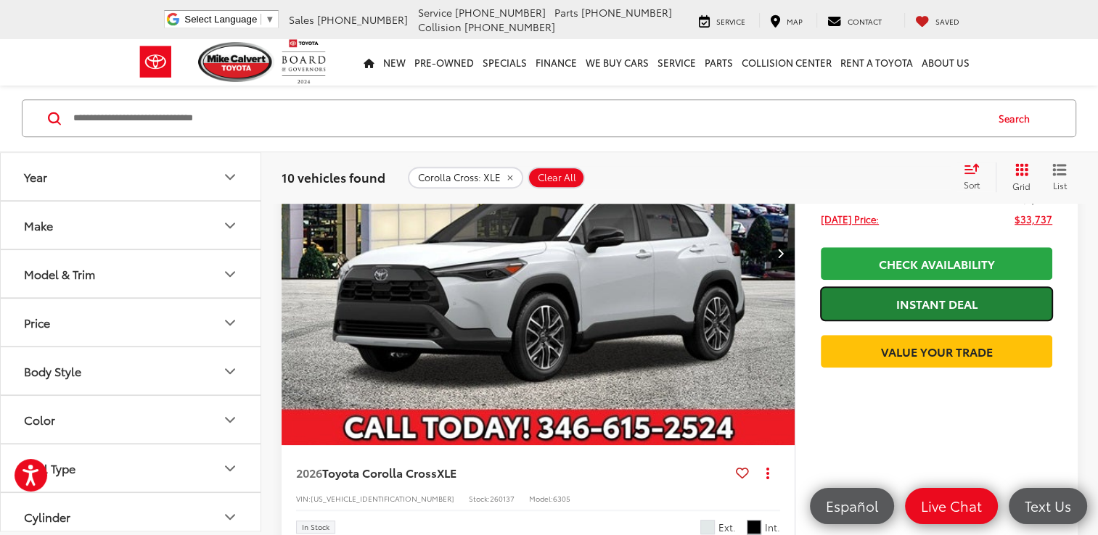
click at [910, 305] on link "Instant Deal" at bounding box center [935, 303] width 231 height 33
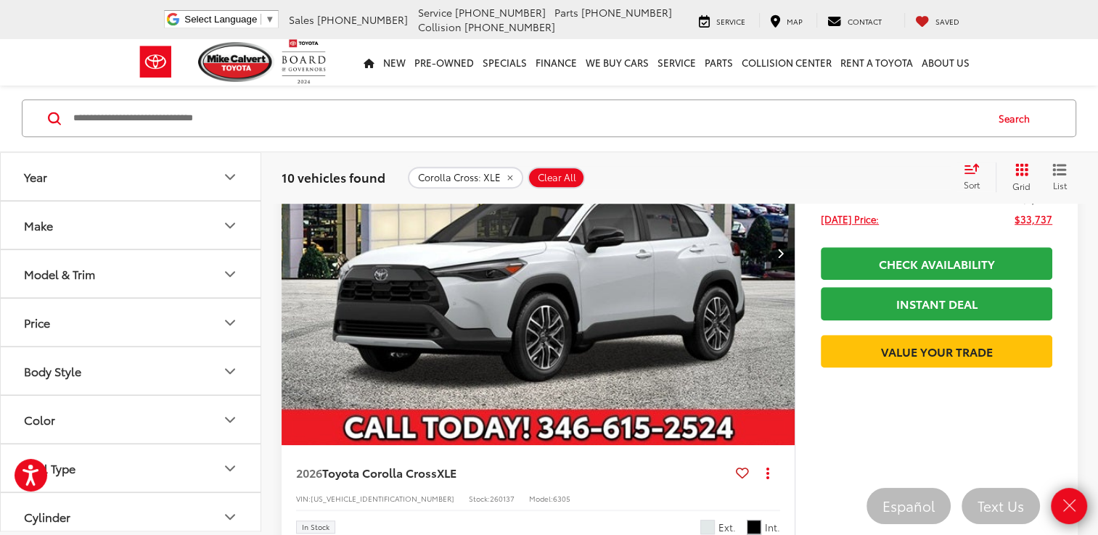
click at [824, 491] on div "$1,232 SAVINGS $33,737 TODAY'S PRICE Less MSRP: $34,969 Dealer Discount -$1,232…" at bounding box center [935, 316] width 283 height 512
click at [622, 22] on li "Collision 713-558-8282" at bounding box center [548, 27] width 260 height 15
